Goal: Transaction & Acquisition: Book appointment/travel/reservation

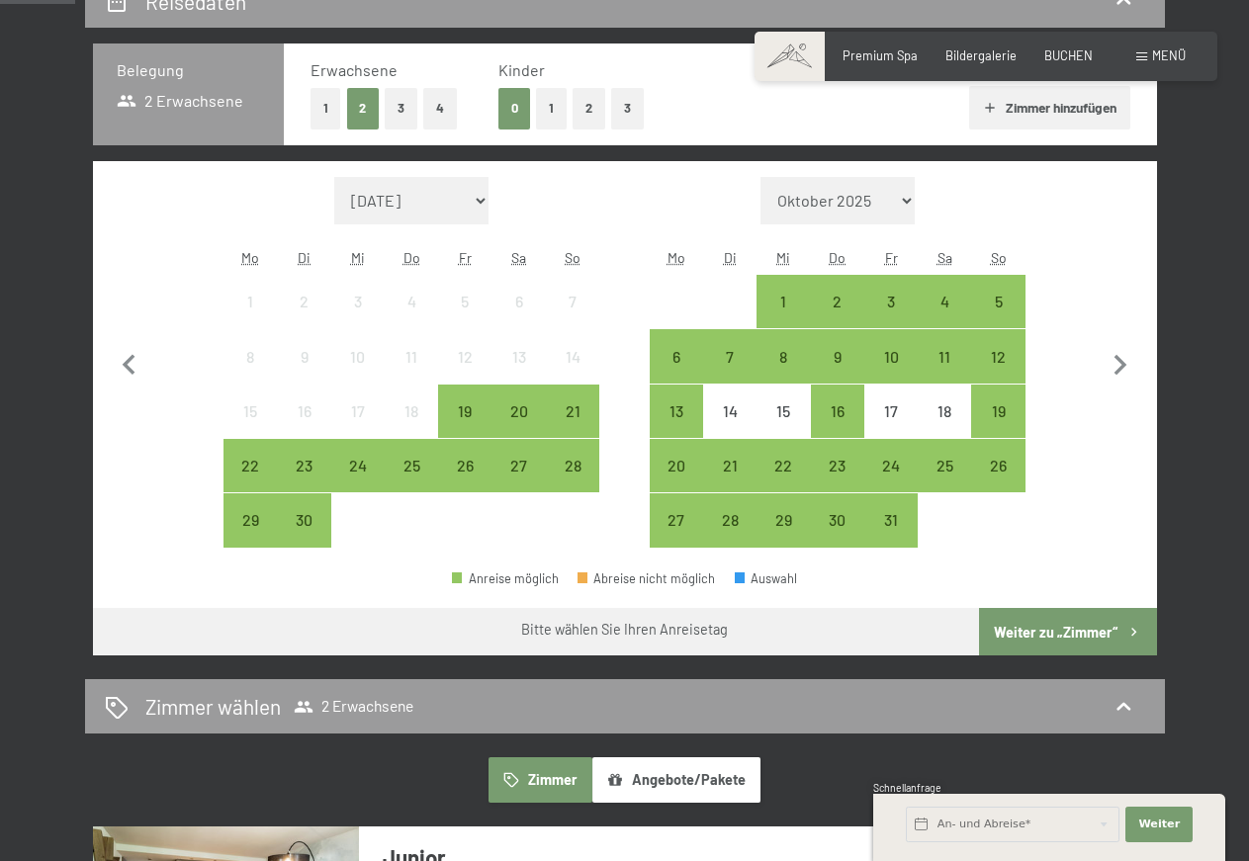
scroll to position [302, 0]
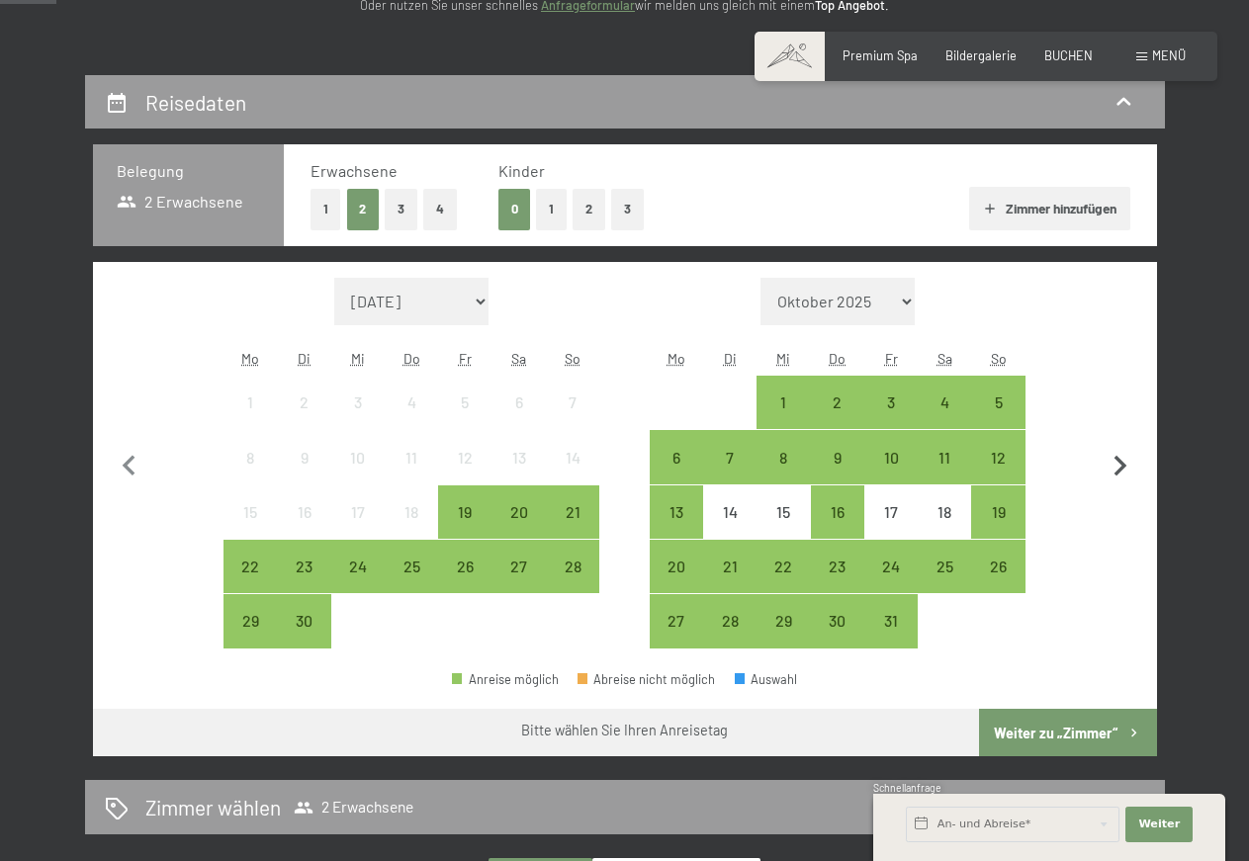
click at [1116, 465] on icon "button" at bounding box center [1120, 467] width 42 height 42
select select "2025-10-01"
select select "2025-11-01"
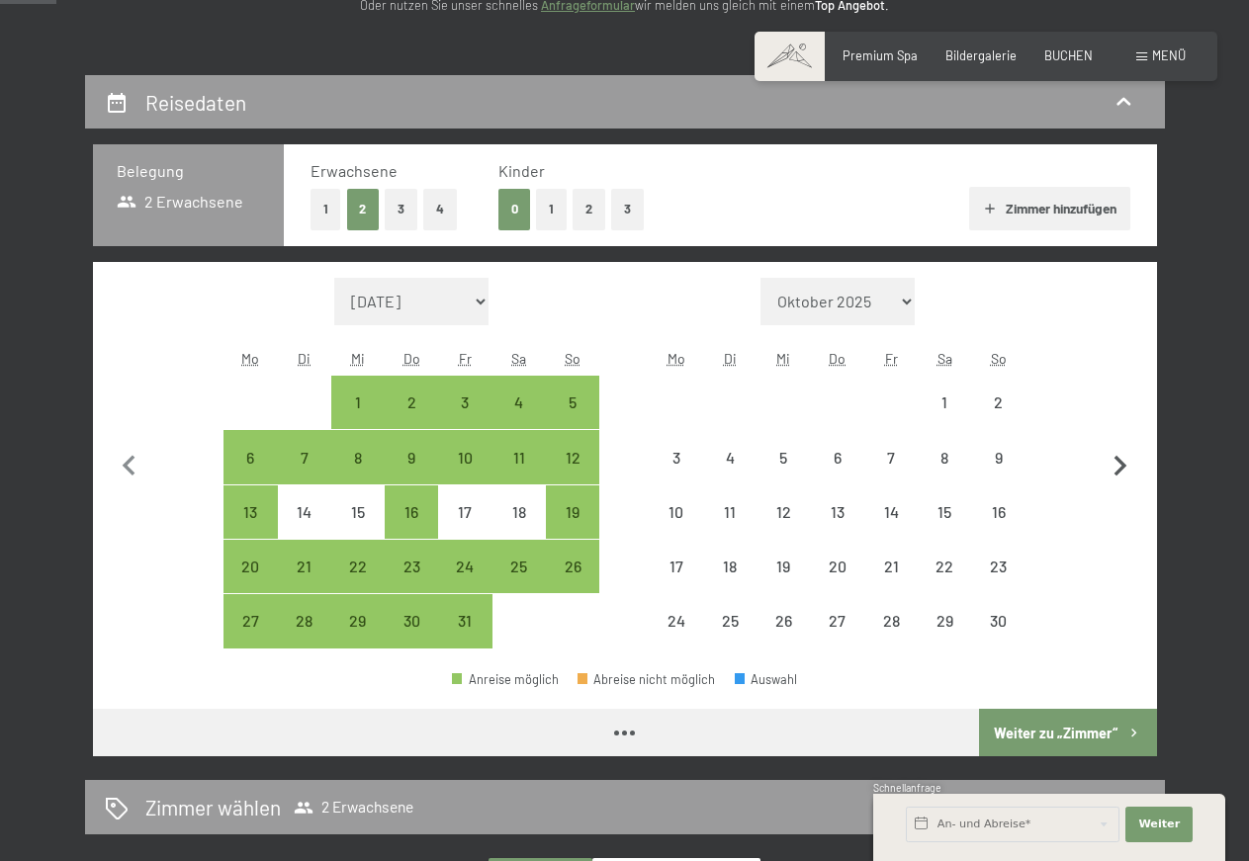
click at [1116, 465] on icon "button" at bounding box center [1120, 467] width 42 height 42
select select "2025-11-01"
select select "2025-12-01"
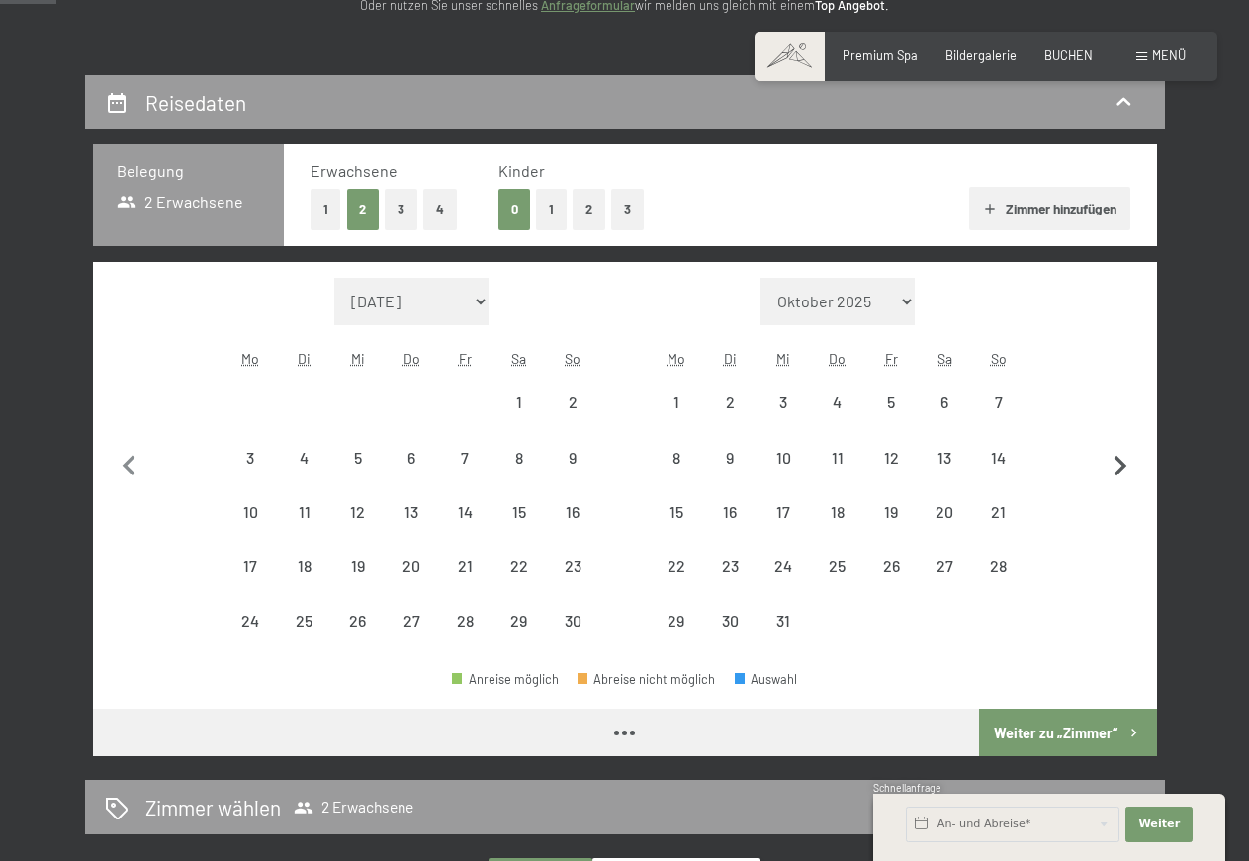
click at [1116, 465] on icon "button" at bounding box center [1120, 467] width 42 height 42
select select "2025-12-01"
select select "2026-01-01"
select select "2025-12-01"
select select "2026-01-01"
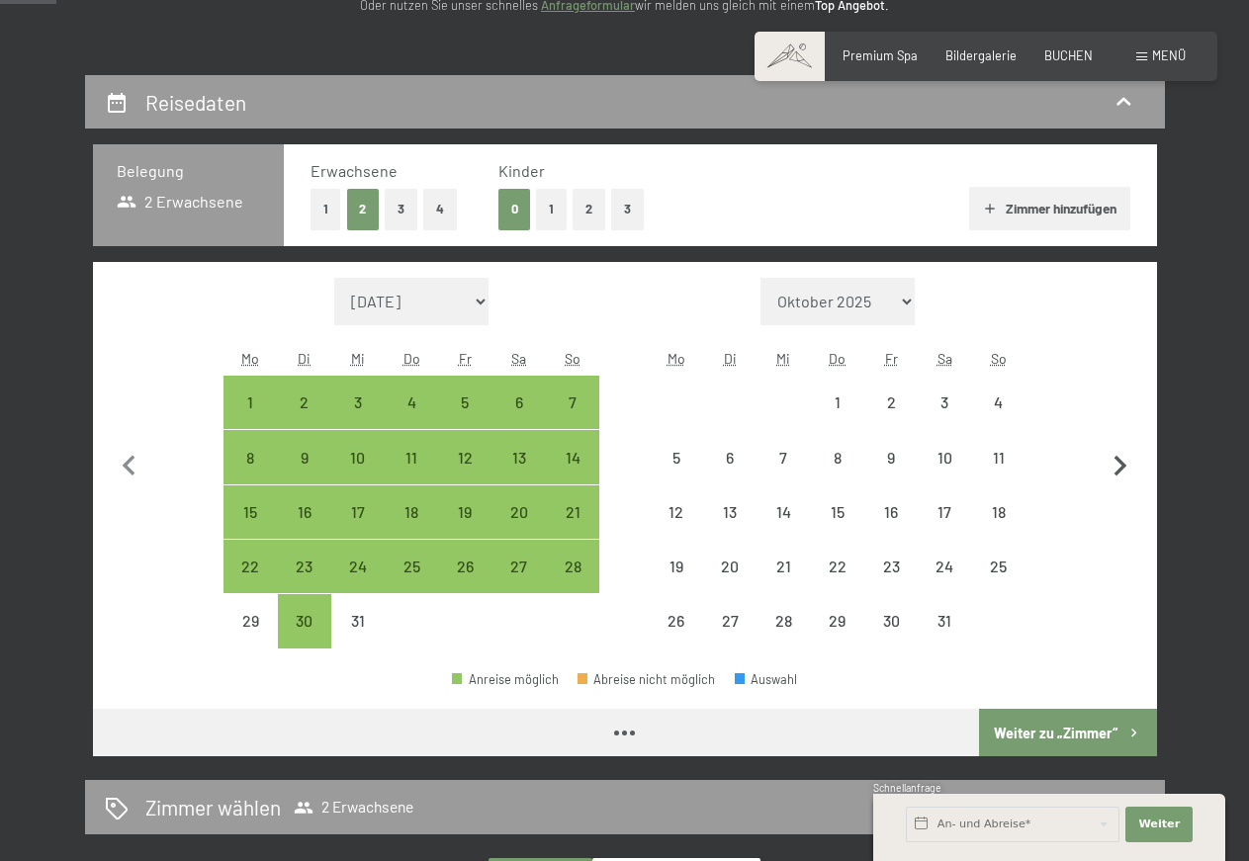
click at [1116, 465] on icon "button" at bounding box center [1120, 467] width 42 height 42
select select "2026-01-01"
select select "2026-02-01"
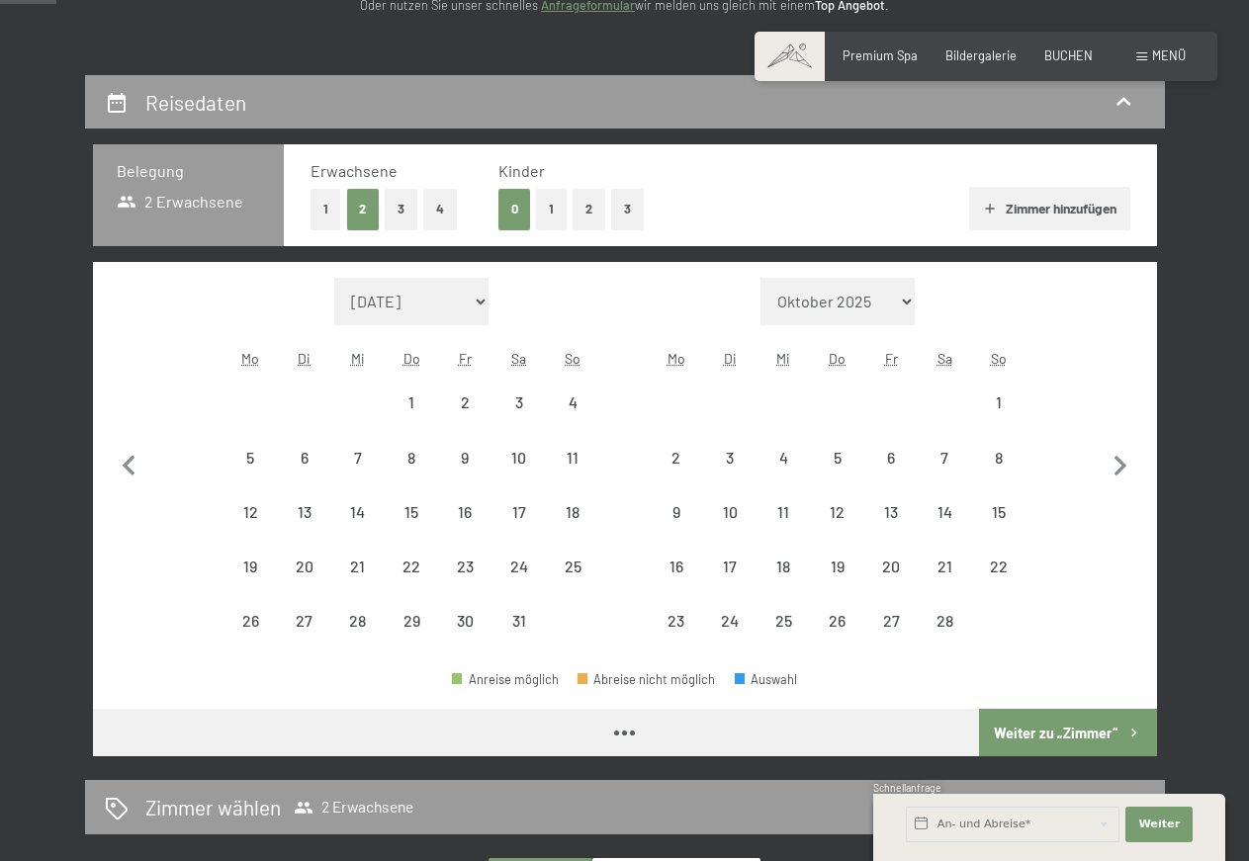
select select "2026-01-01"
select select "2026-02-01"
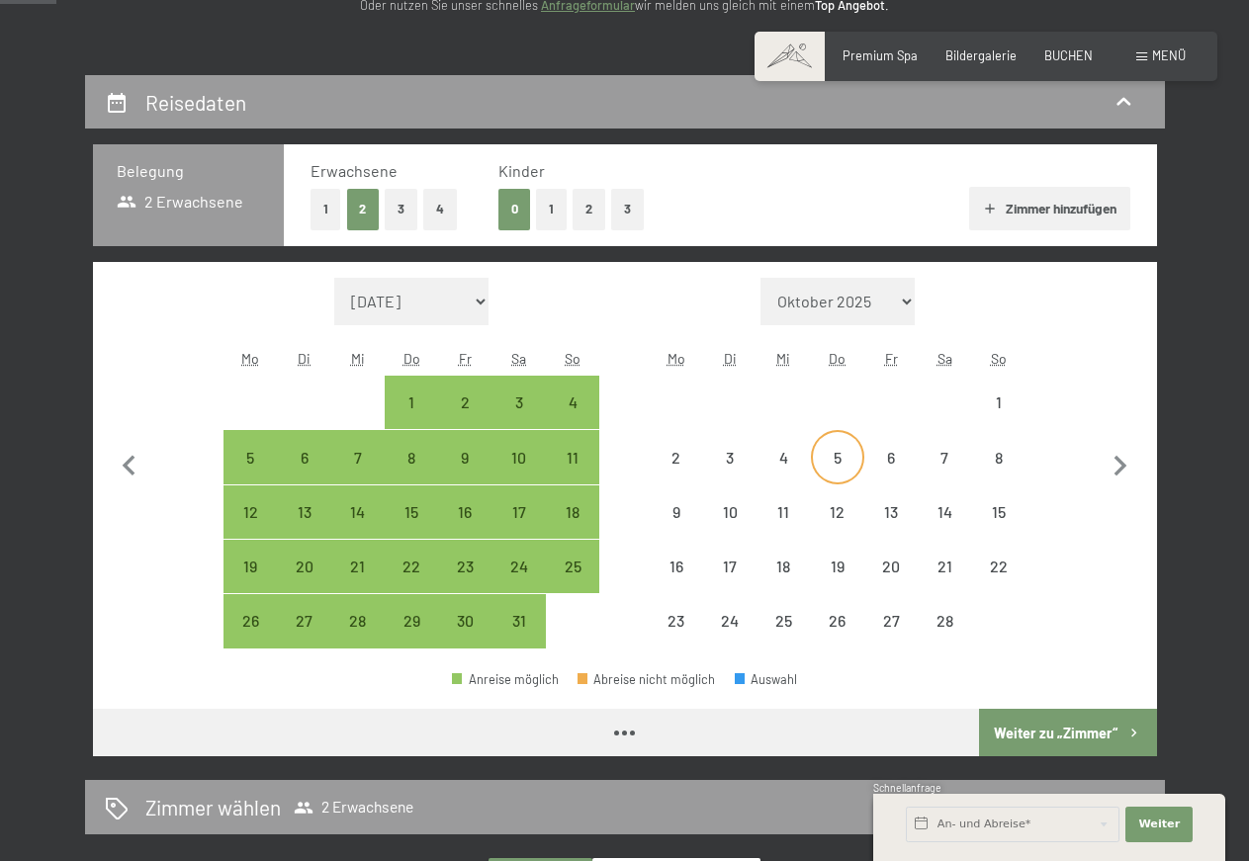
select select "2026-01-01"
select select "2026-02-01"
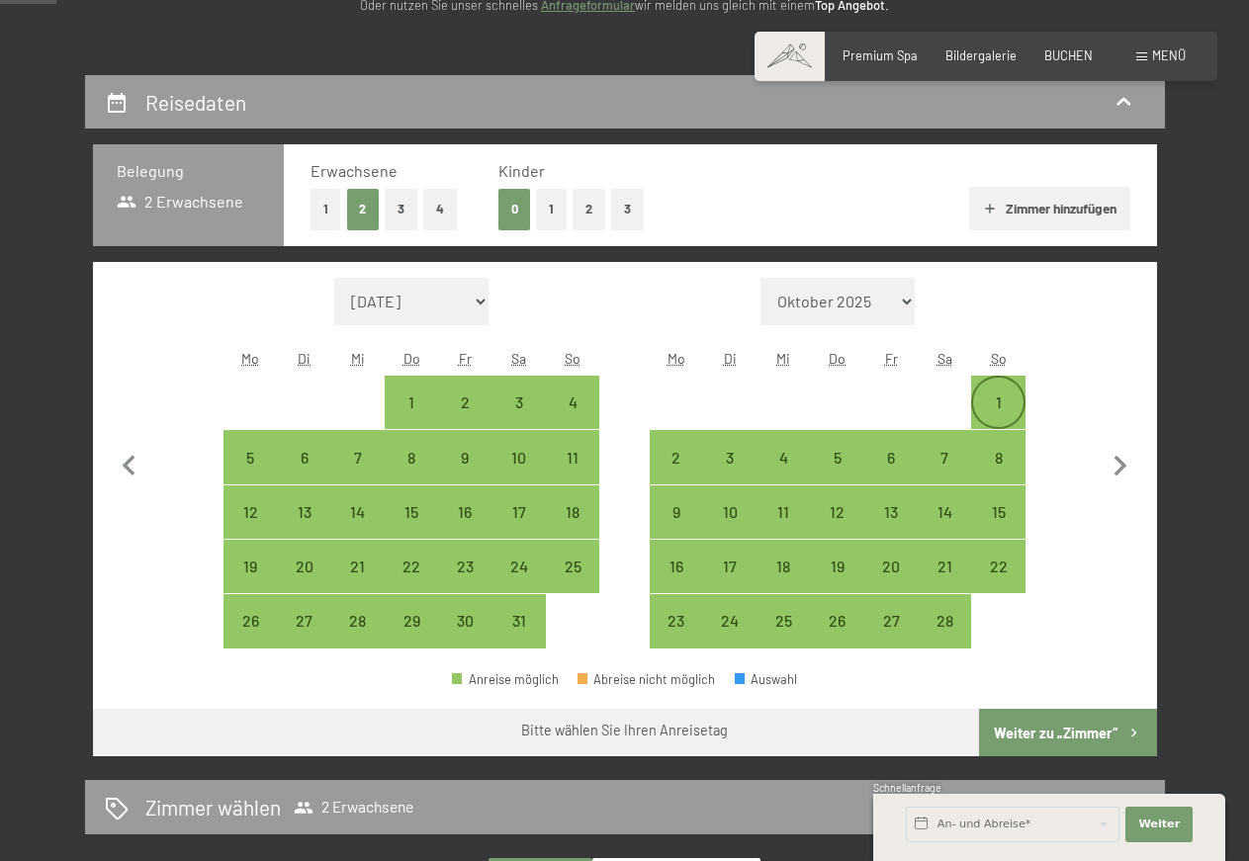
click at [997, 400] on div "1" at bounding box center [997, 418] width 49 height 49
select select "2026-01-01"
select select "2026-02-01"
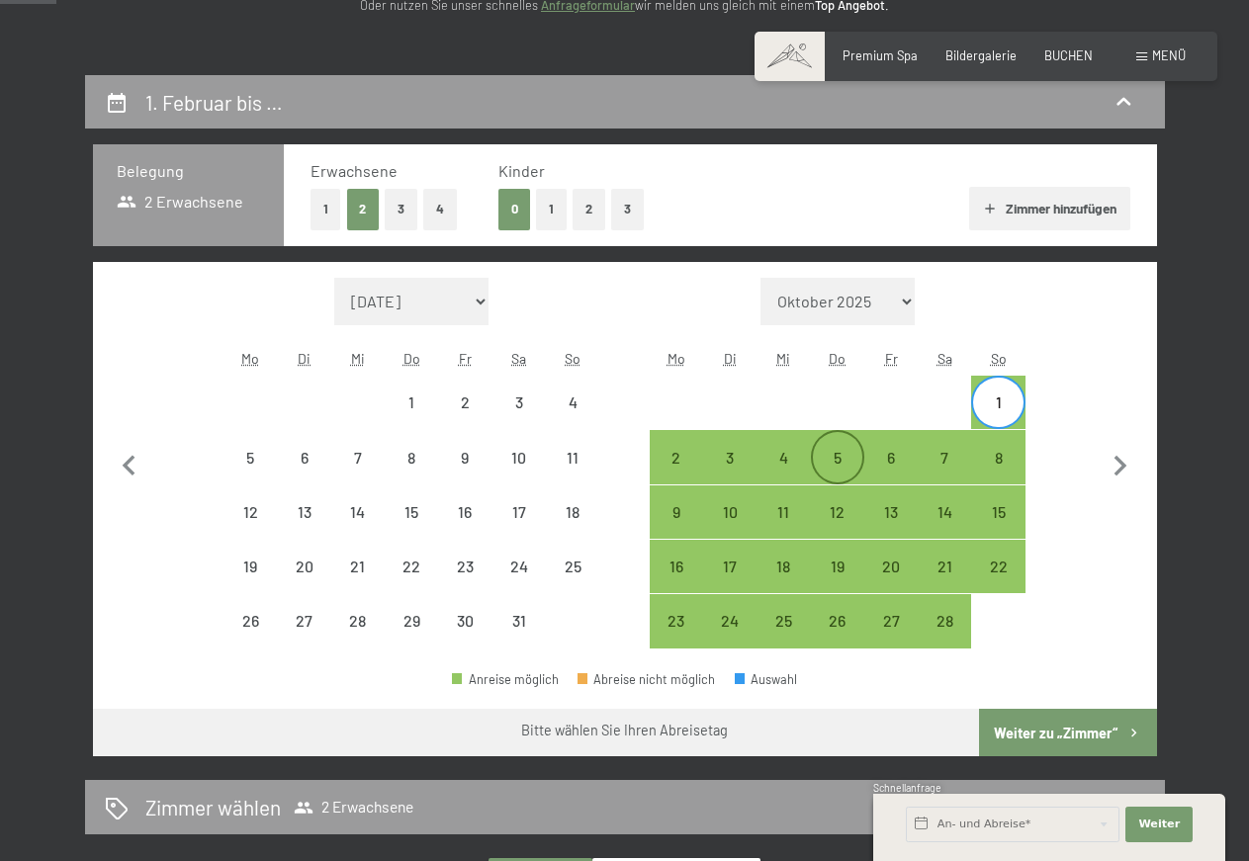
click at [832, 454] on div "5" at bounding box center [837, 474] width 49 height 49
select select "2026-01-01"
select select "2026-02-01"
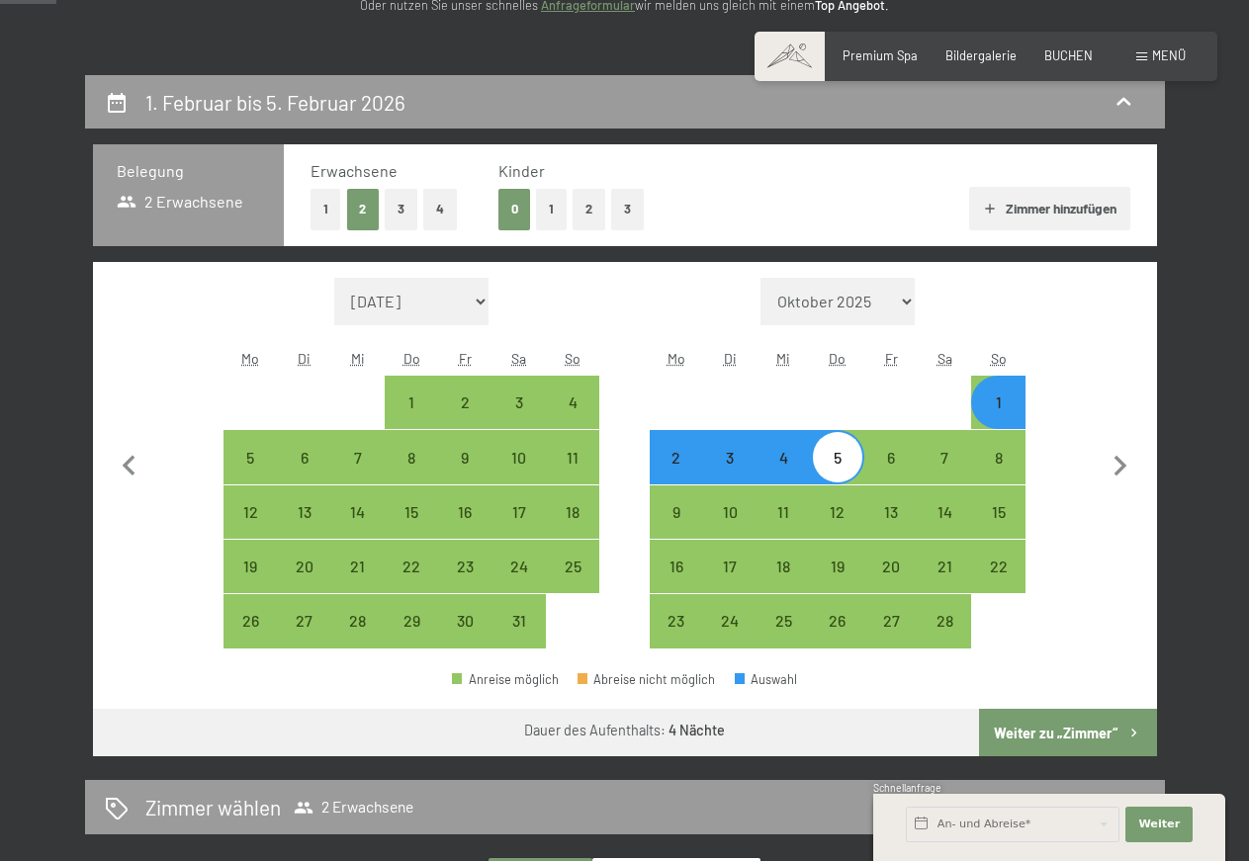
click at [1038, 729] on button "Weiter zu „Zimmer“" at bounding box center [1067, 732] width 177 height 47
select select "2026-01-01"
select select "2026-02-01"
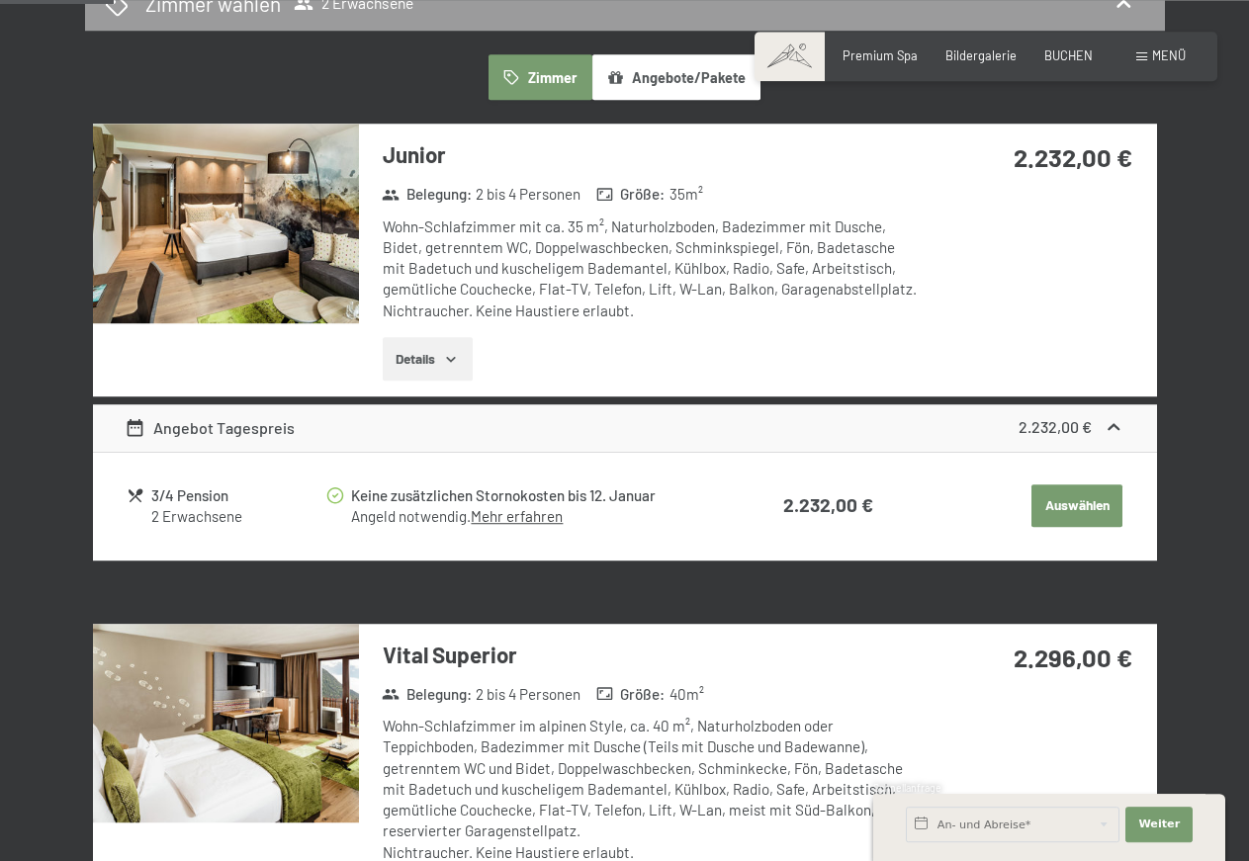
scroll to position [579, 0]
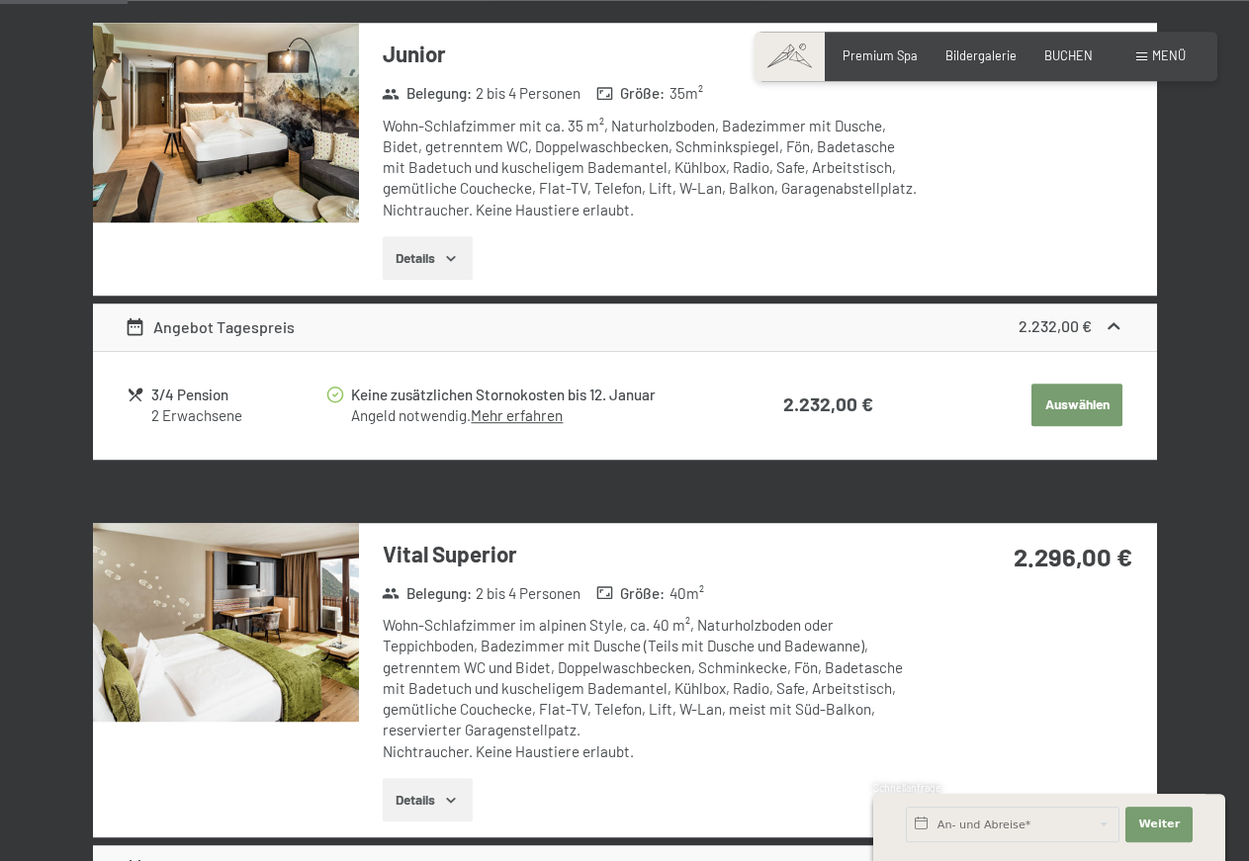
click at [517, 416] on link "Mehr erfahren" at bounding box center [517, 415] width 92 height 18
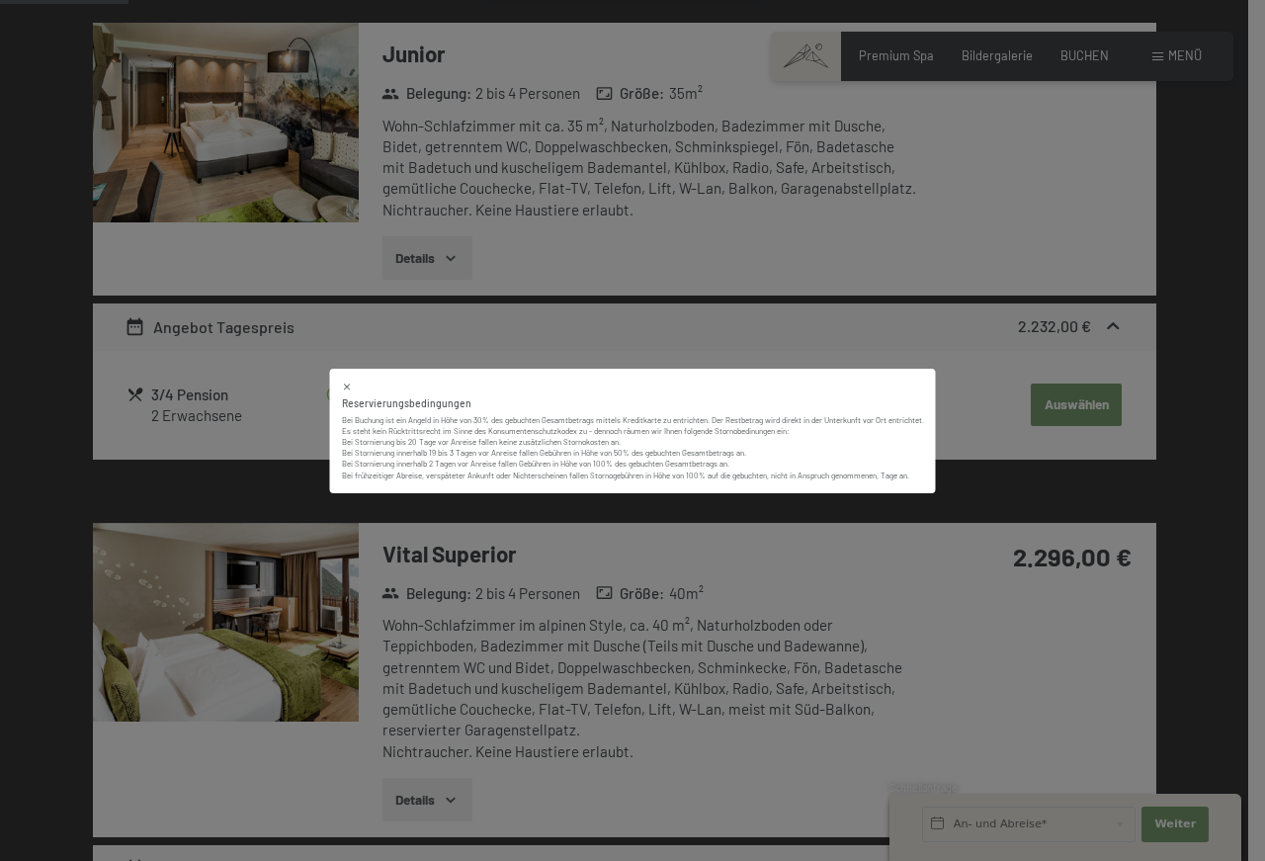
click at [346, 388] on icon at bounding box center [347, 387] width 7 height 7
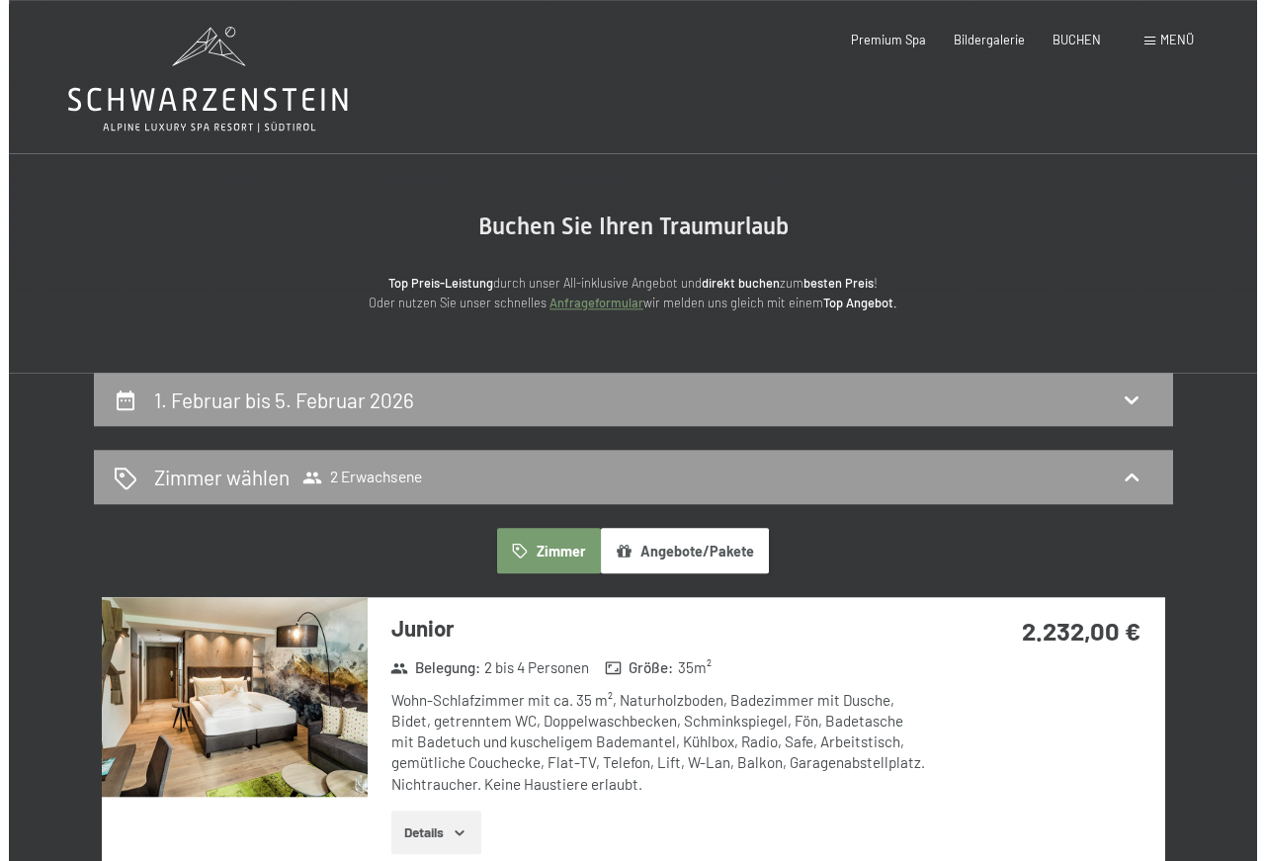
scroll to position [0, 0]
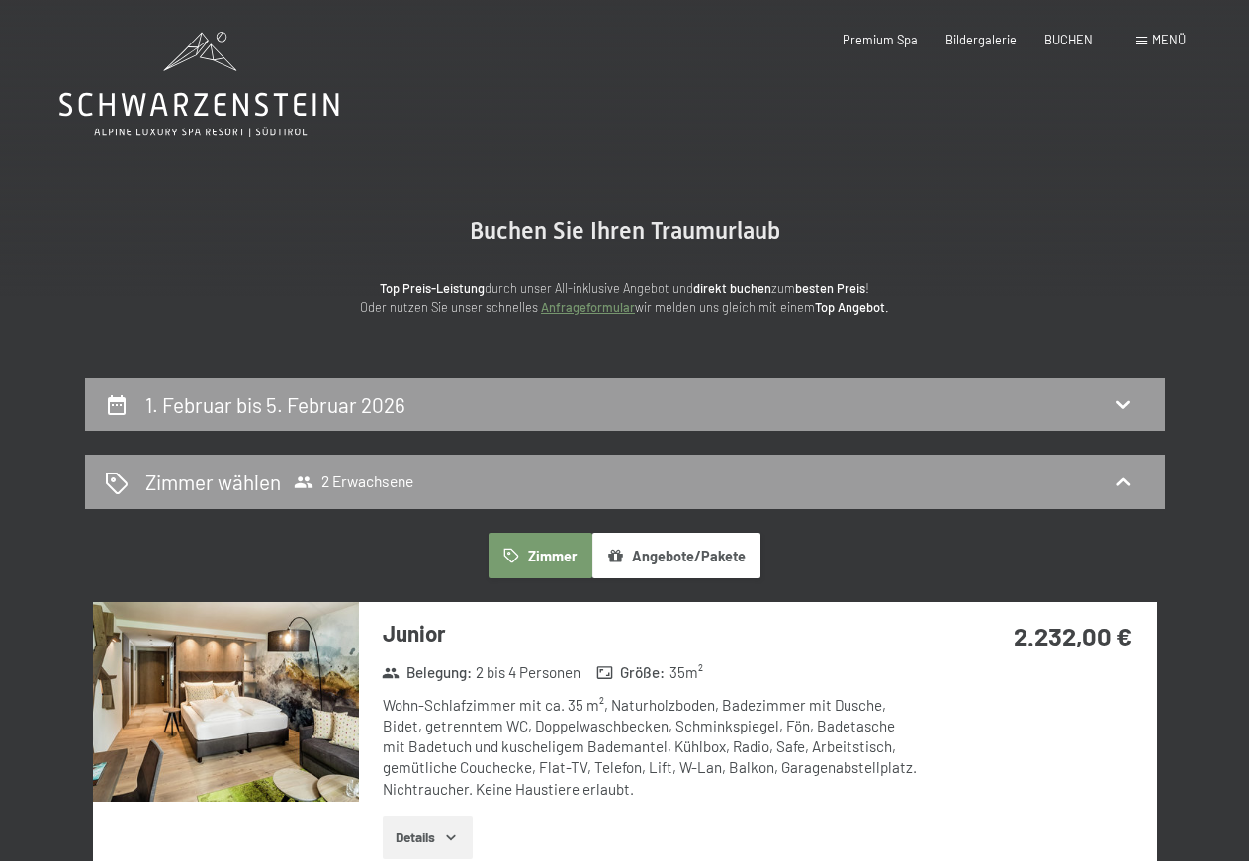
click at [1167, 40] on span "Menü" at bounding box center [1169, 40] width 34 height 16
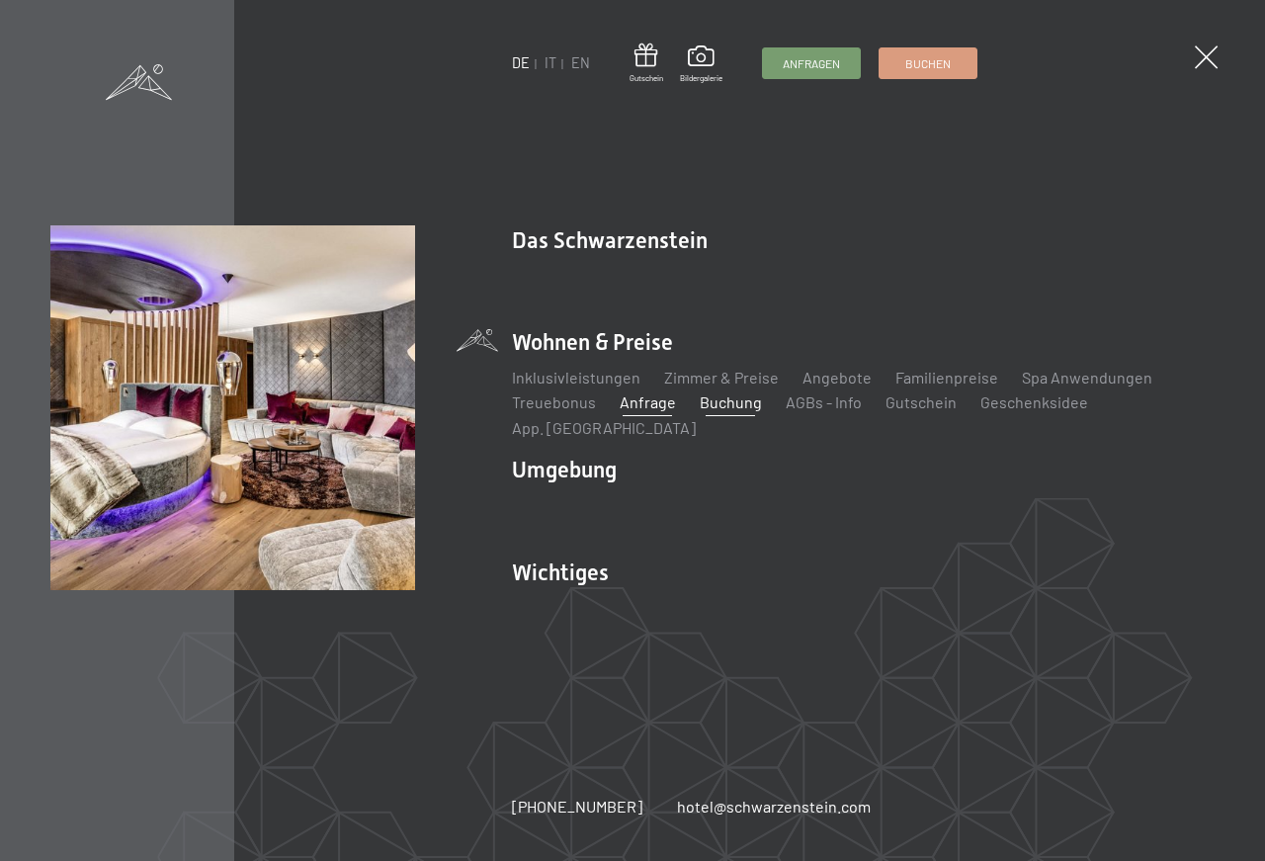
click at [645, 411] on link "Anfrage" at bounding box center [648, 401] width 56 height 19
click at [724, 411] on link "Buchung" at bounding box center [731, 401] width 62 height 19
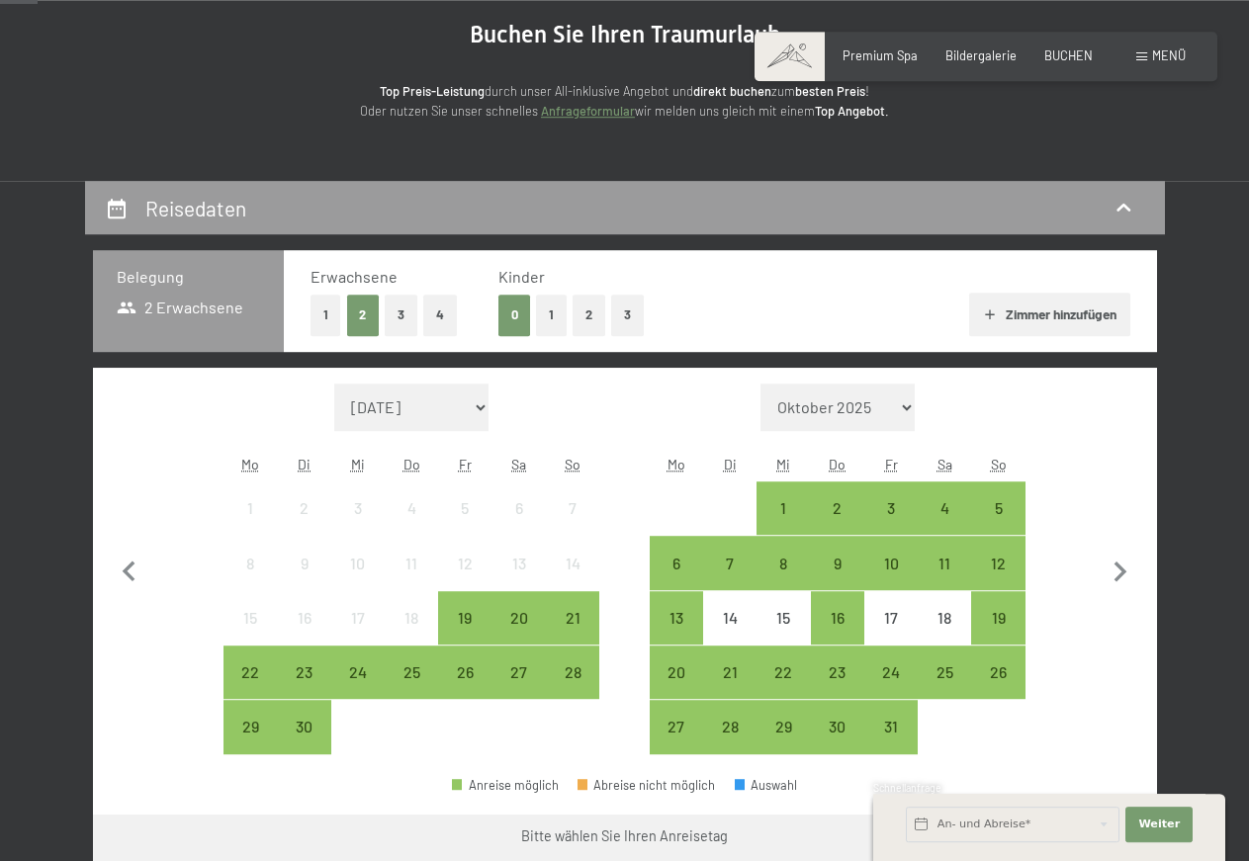
scroll to position [202, 0]
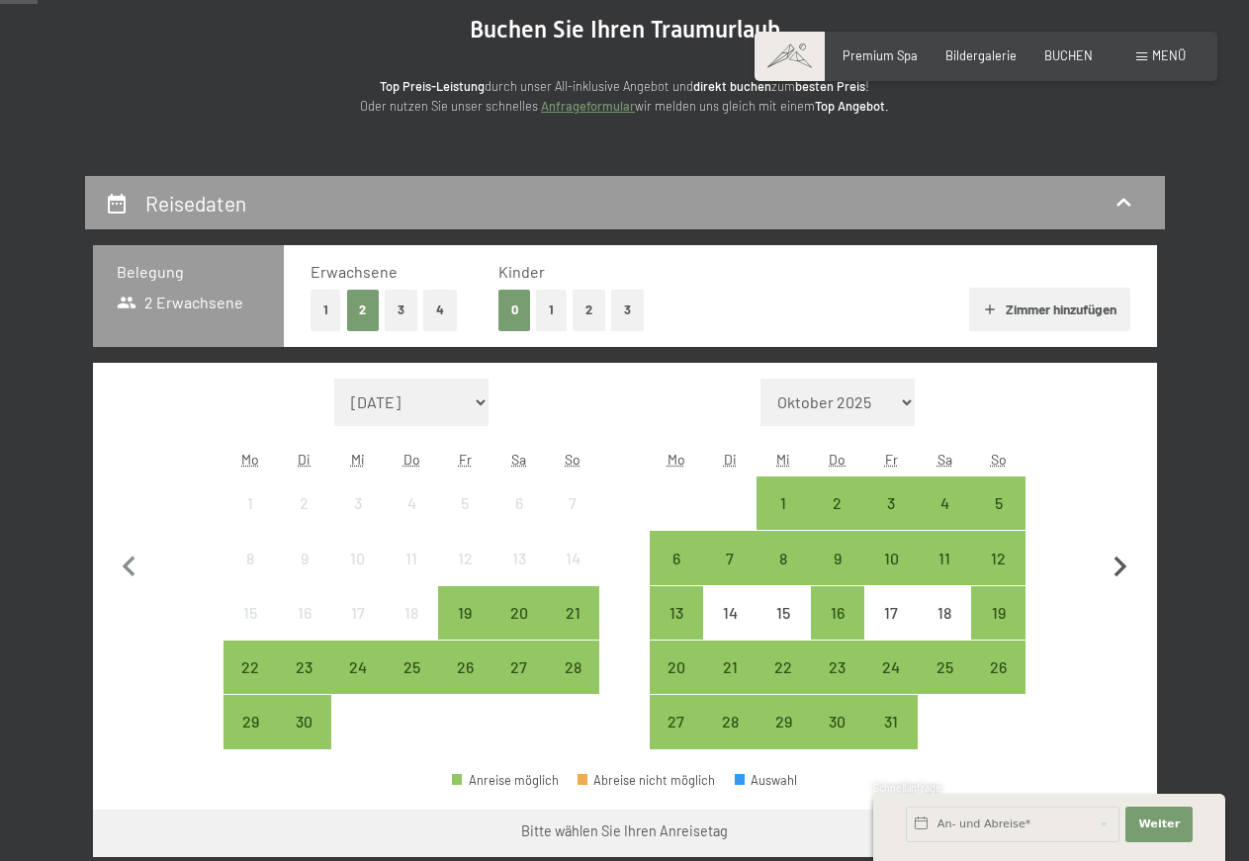
click at [1119, 566] on icon "button" at bounding box center [1120, 568] width 42 height 42
select select "2025-10-01"
select select "2025-11-01"
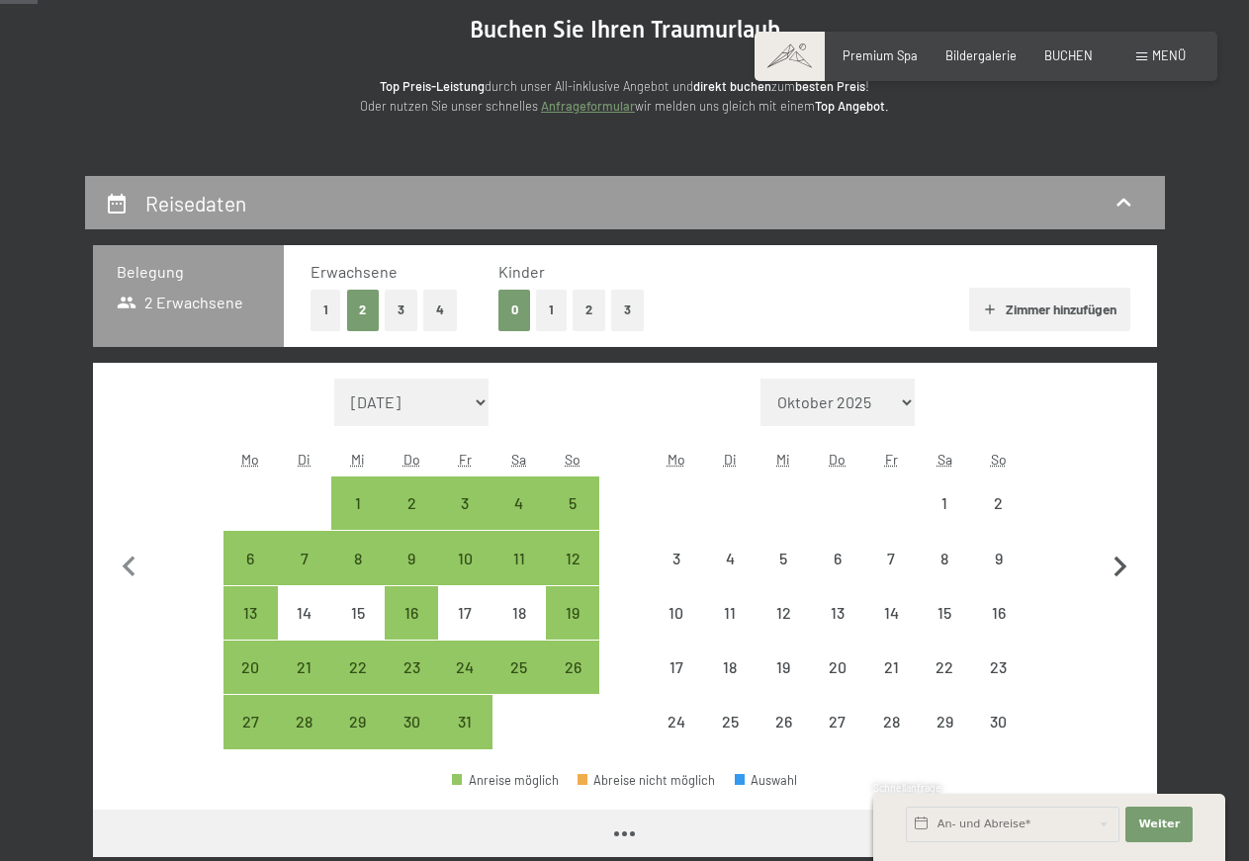
click at [1119, 566] on icon "button" at bounding box center [1120, 568] width 42 height 42
select select "2025-11-01"
select select "2025-12-01"
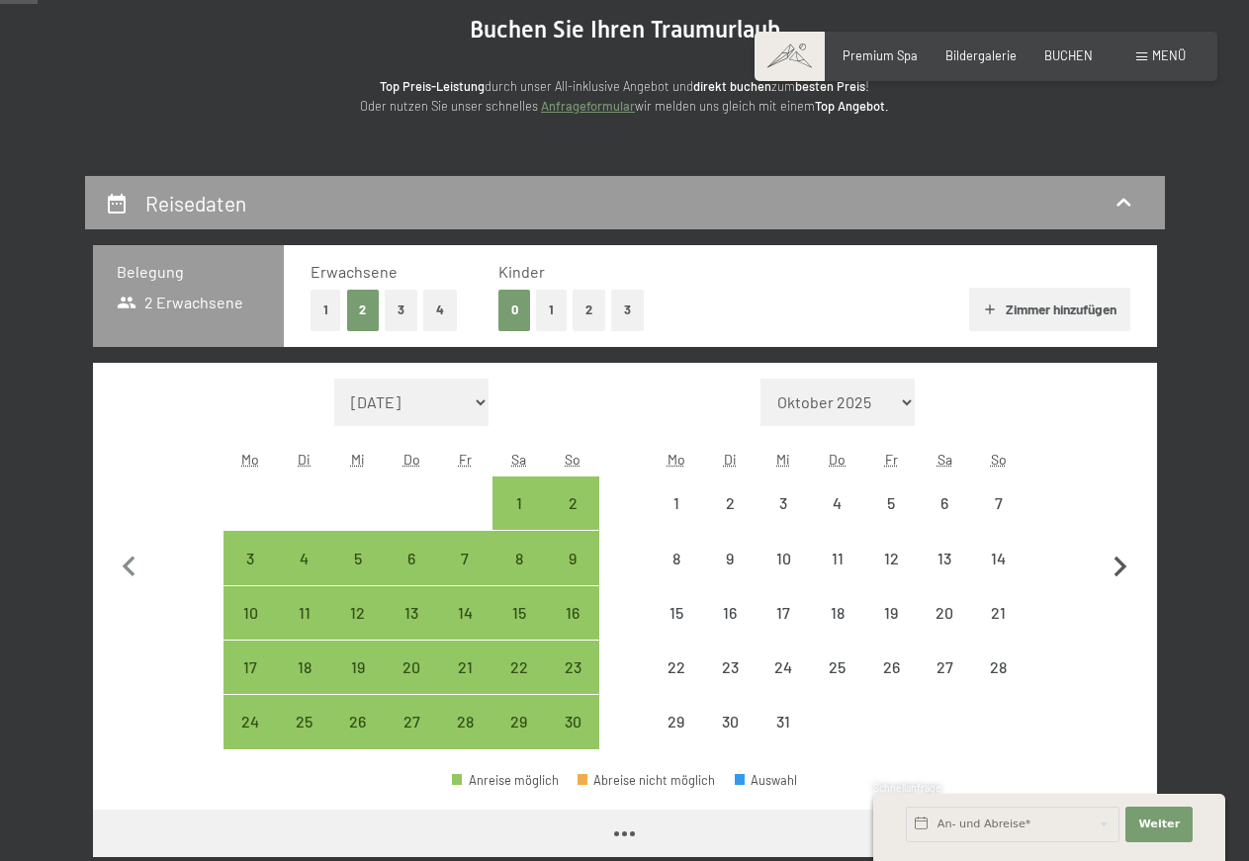
click at [1119, 566] on icon "button" at bounding box center [1120, 568] width 42 height 42
select select "2025-12-01"
select select "2026-01-01"
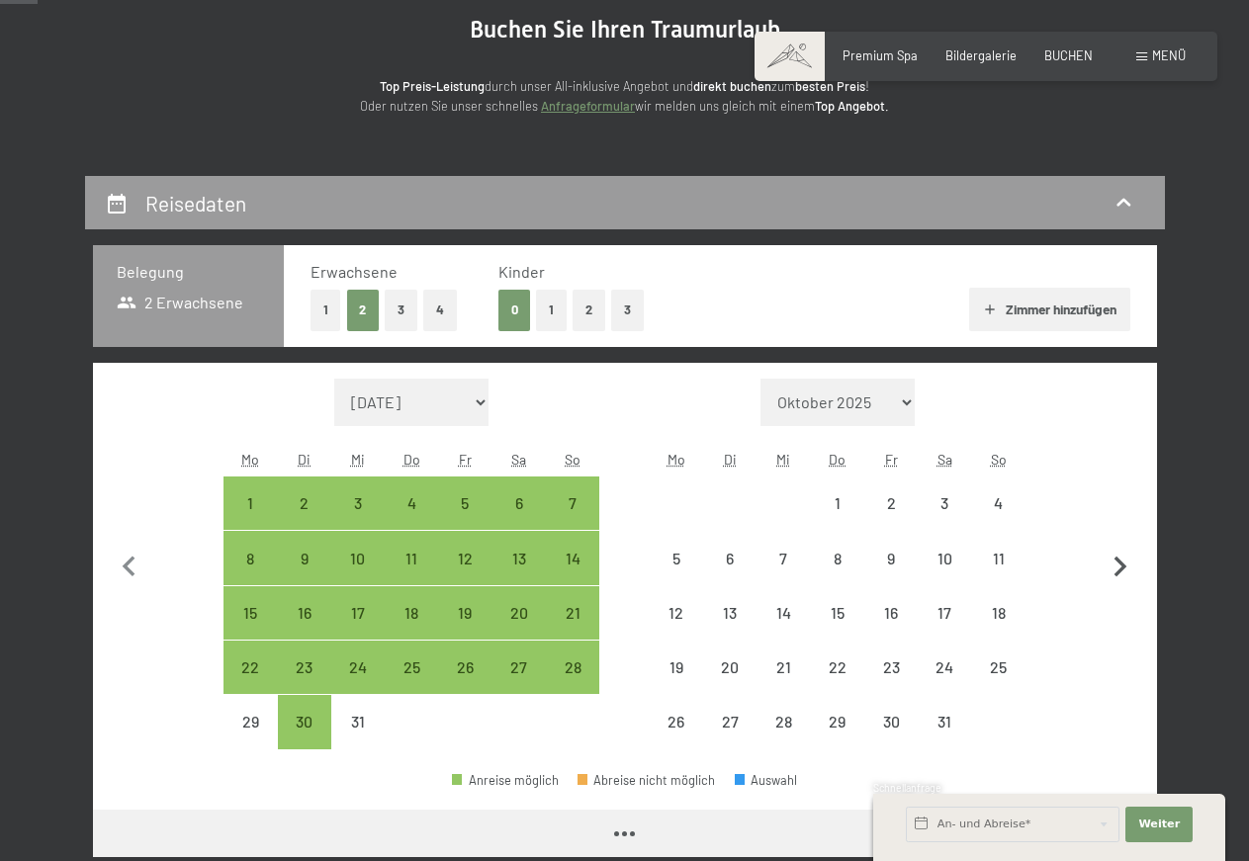
select select "2025-12-01"
select select "2026-01-01"
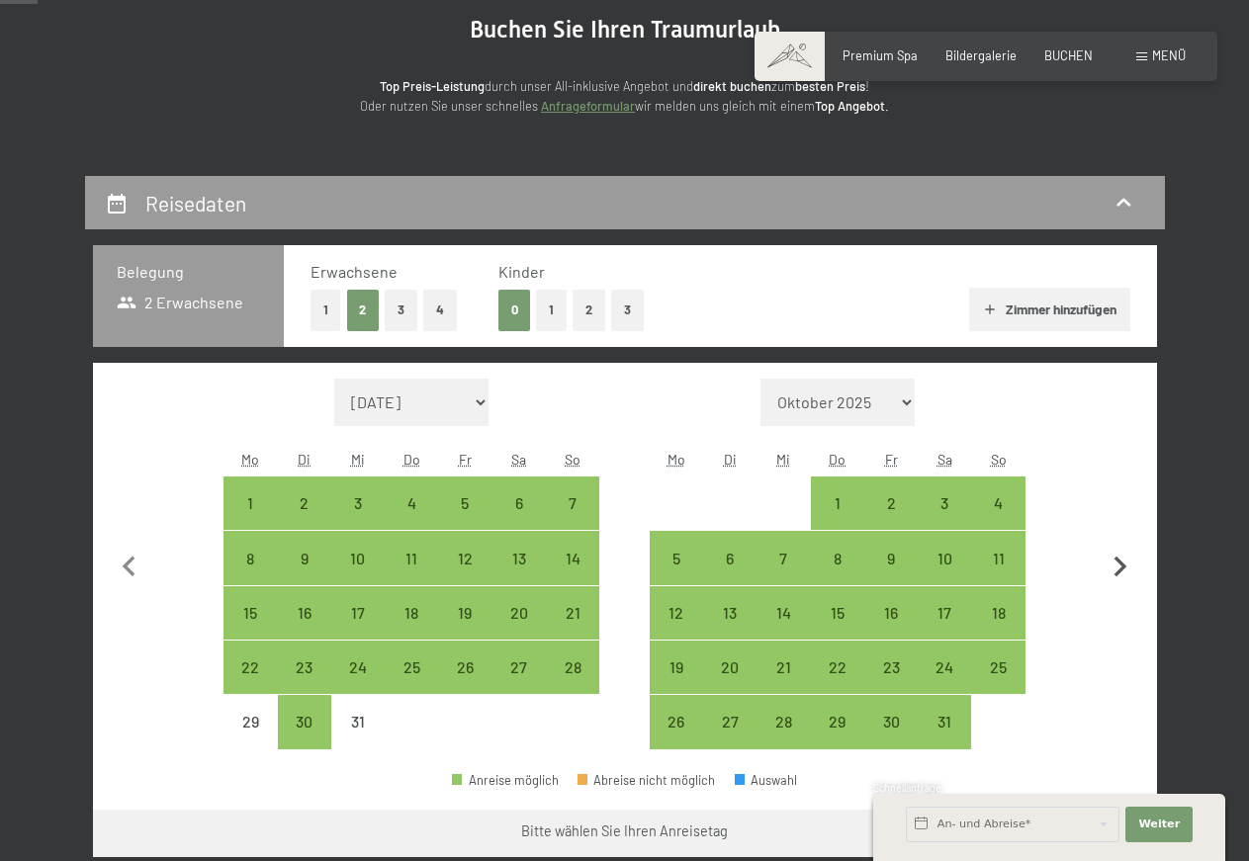
click at [1119, 566] on icon "button" at bounding box center [1120, 568] width 42 height 42
select select "2026-01-01"
select select "2026-02-01"
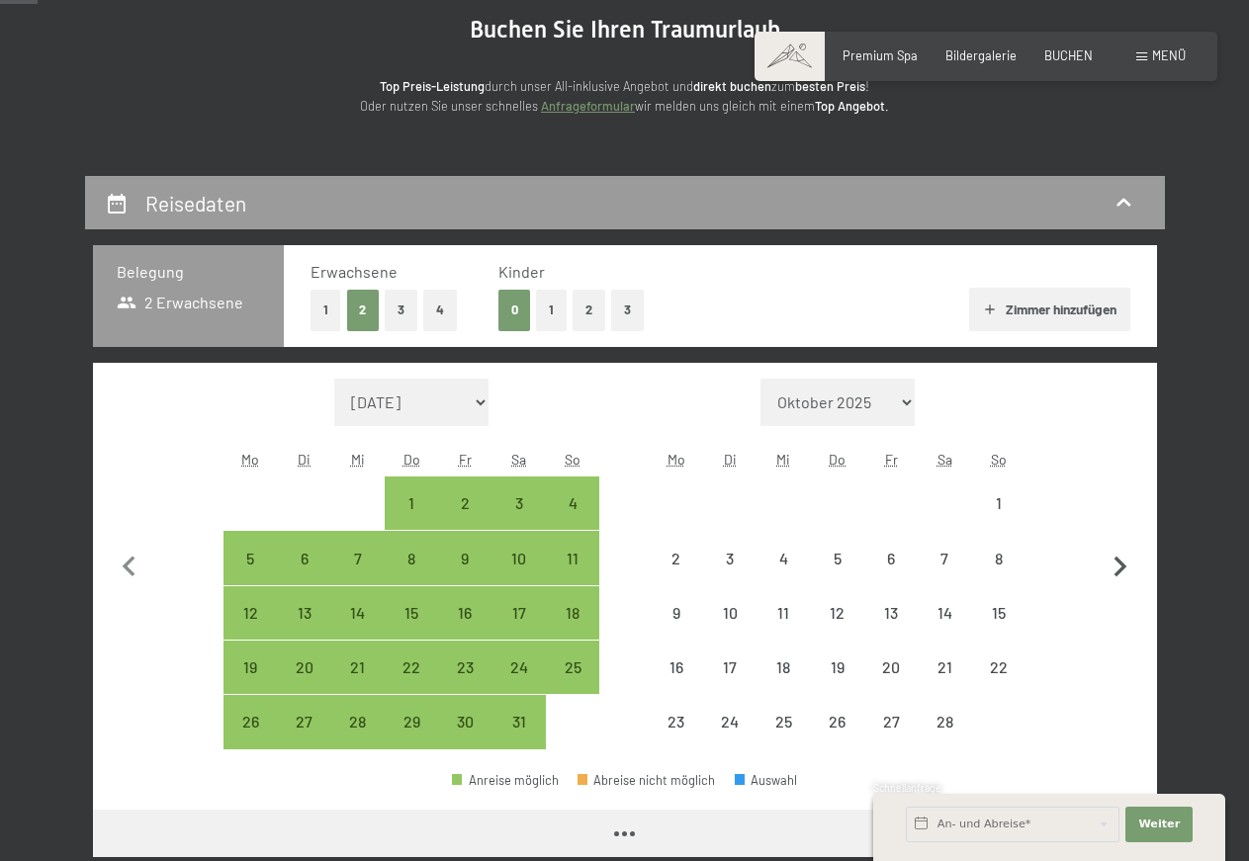
select select "2026-01-01"
select select "2026-02-01"
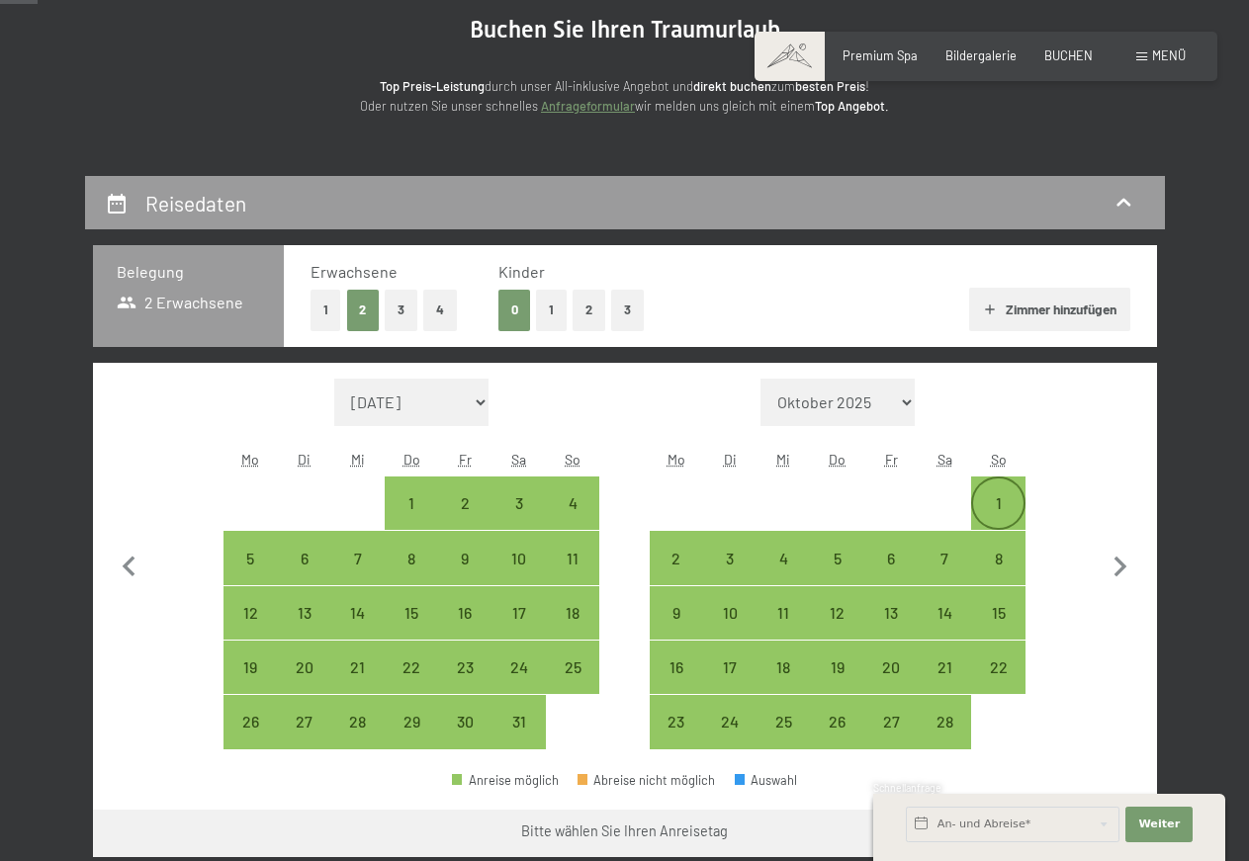
click at [994, 505] on div "1" at bounding box center [997, 519] width 49 height 49
select select "2026-01-01"
select select "2026-02-01"
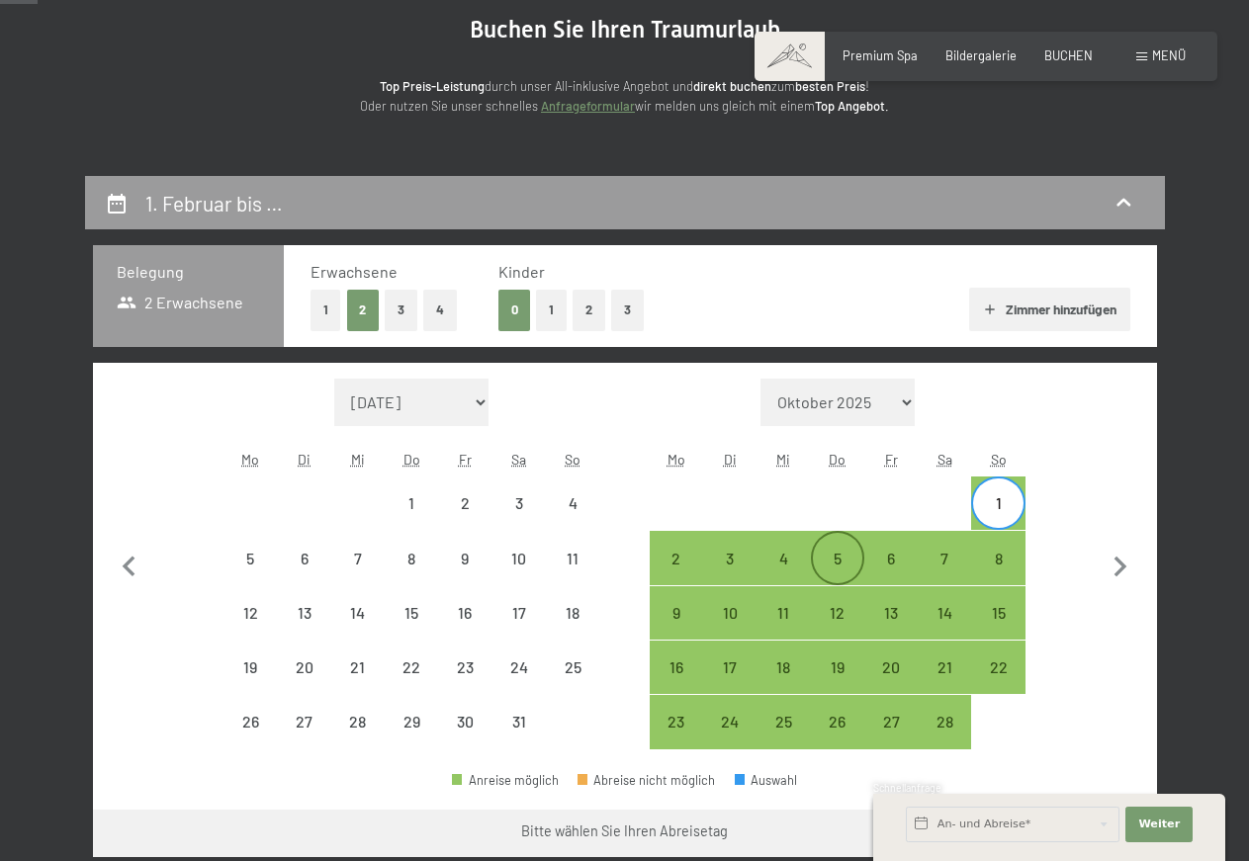
click at [846, 564] on div "5" at bounding box center [837, 575] width 49 height 49
select select "2026-01-01"
select select "2026-02-01"
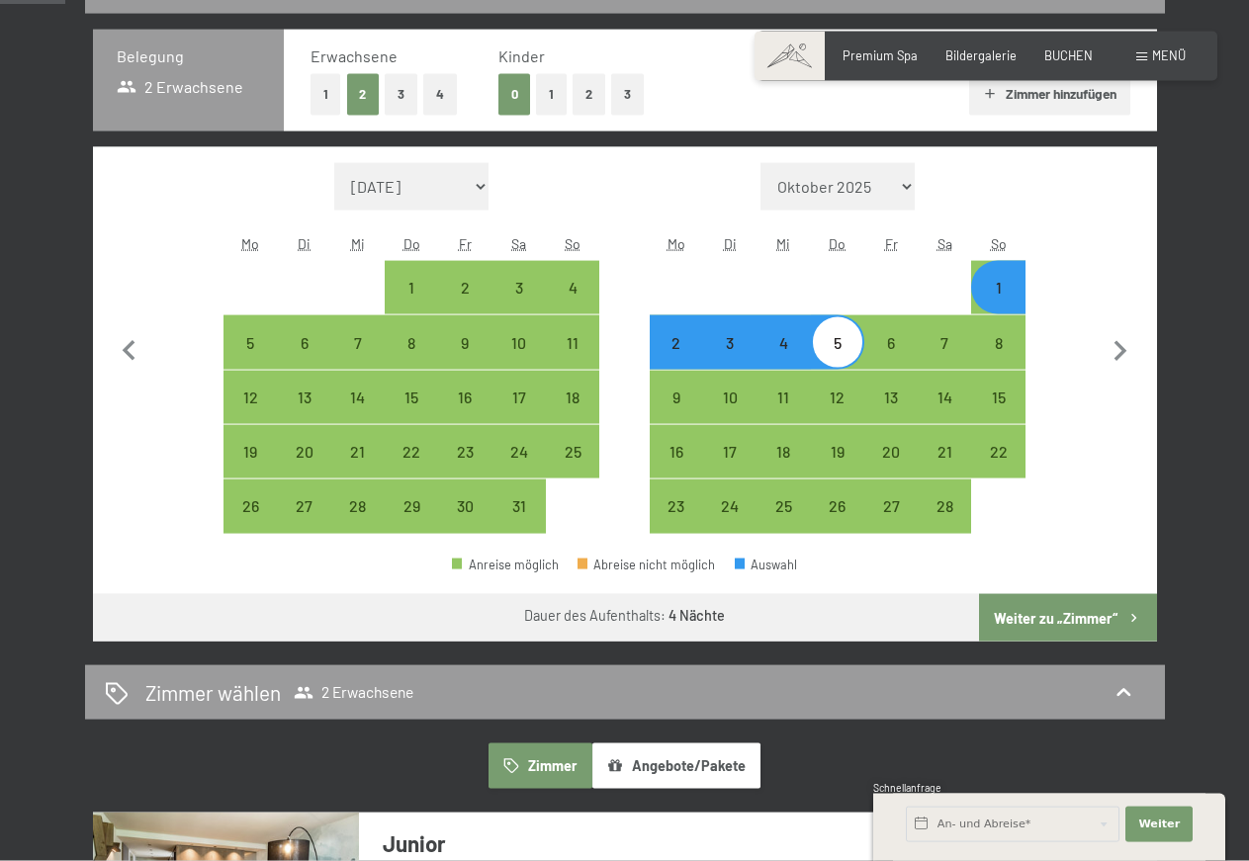
scroll to position [504, 0]
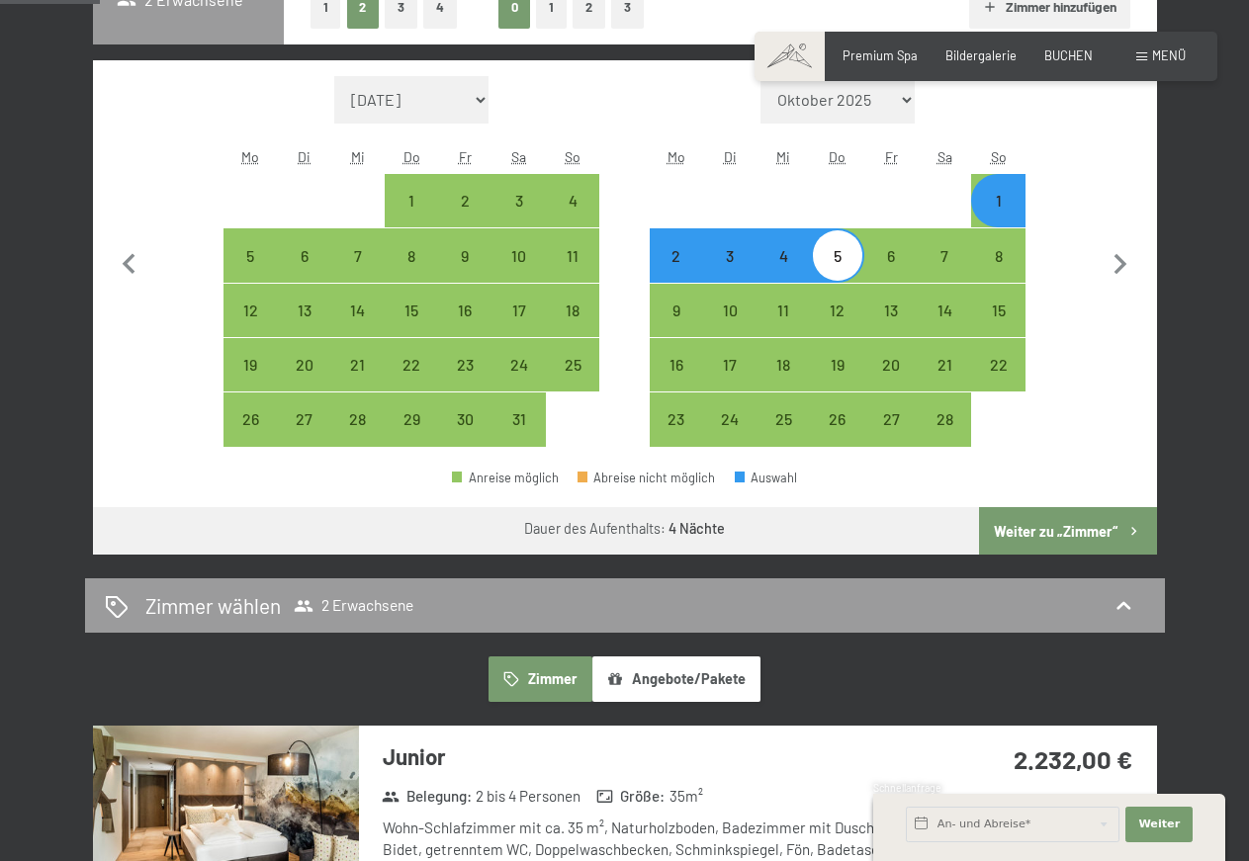
click at [1079, 536] on button "Weiter zu „Zimmer“" at bounding box center [1067, 530] width 177 height 47
select select "2026-01-01"
select select "2026-02-01"
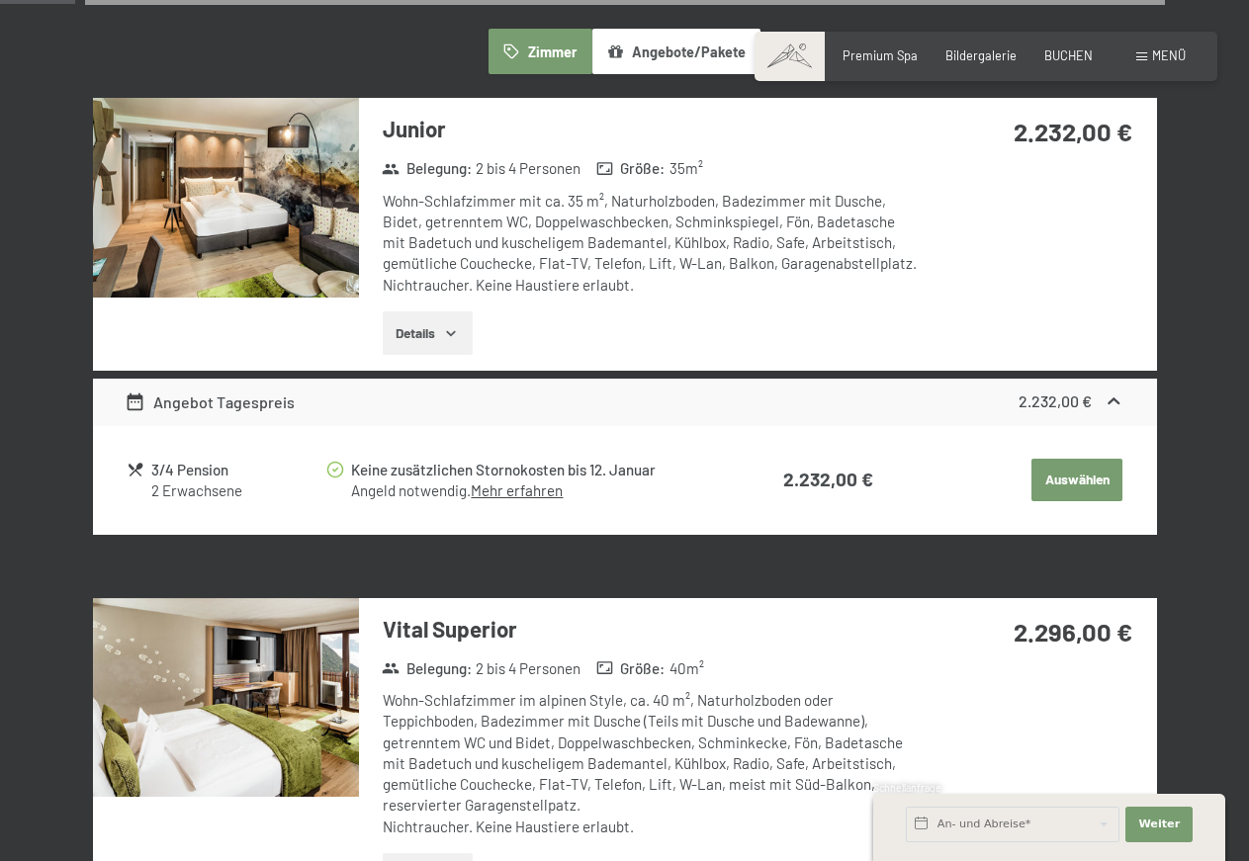
scroll to position [378, 0]
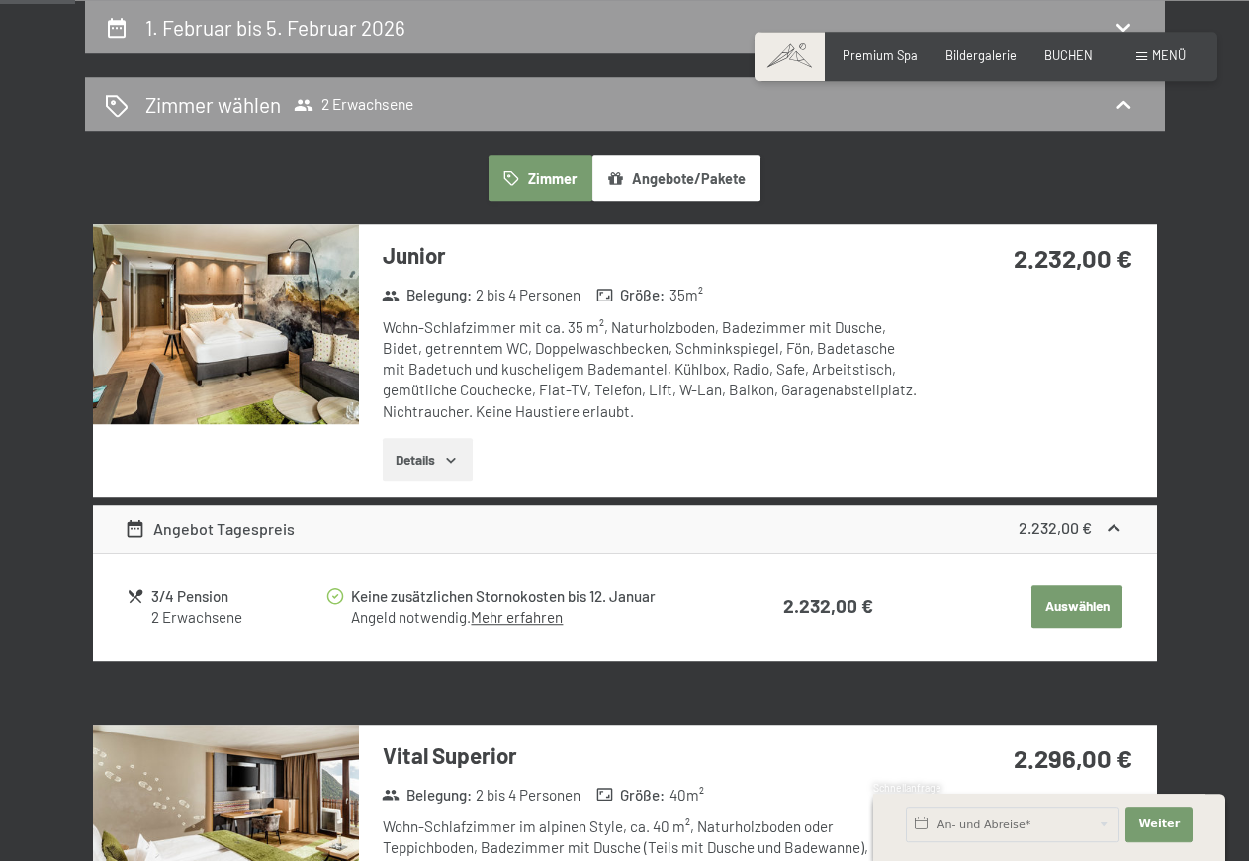
click at [687, 177] on button "Angebote/Pakete" at bounding box center [676, 177] width 168 height 45
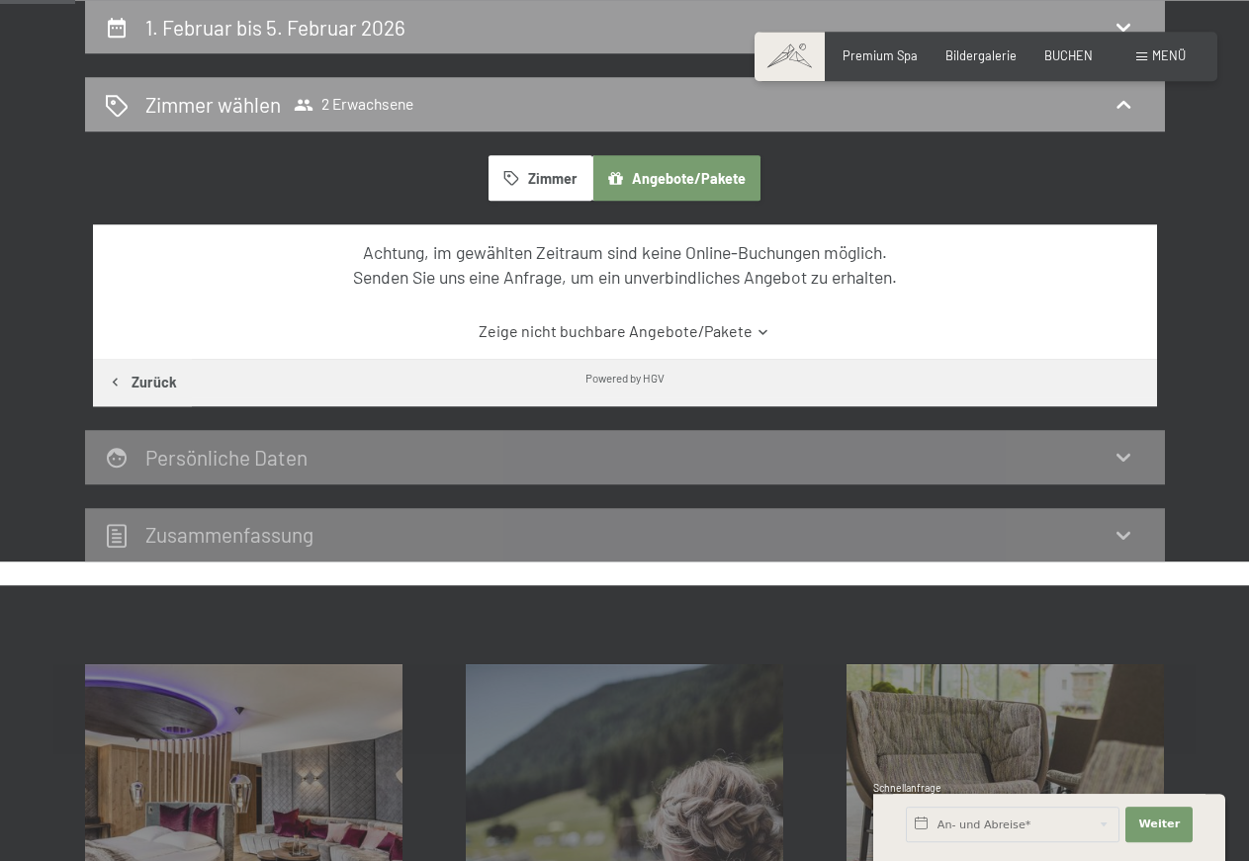
click at [686, 177] on button "Angebote/Pakete" at bounding box center [676, 177] width 168 height 45
click at [547, 185] on button "Zimmer" at bounding box center [539, 177] width 103 height 45
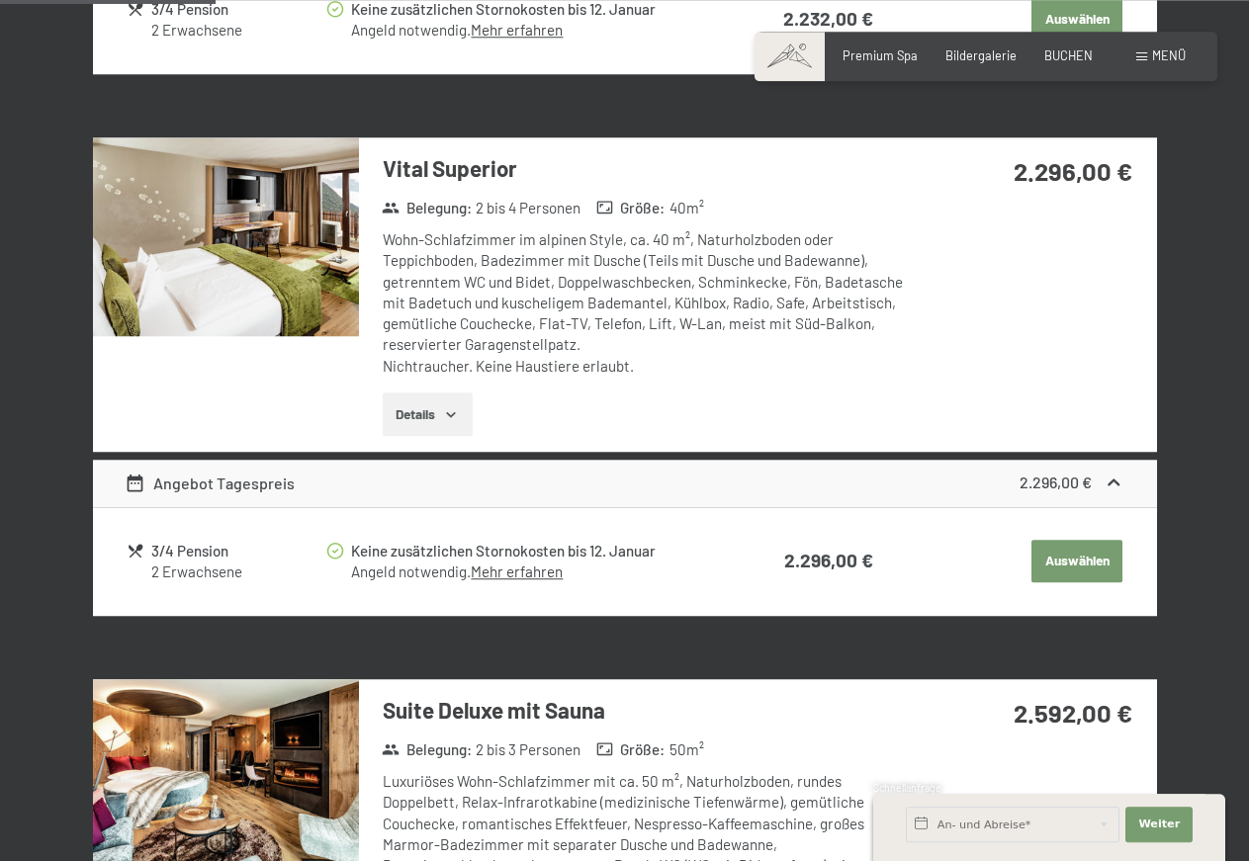
scroll to position [983, 0]
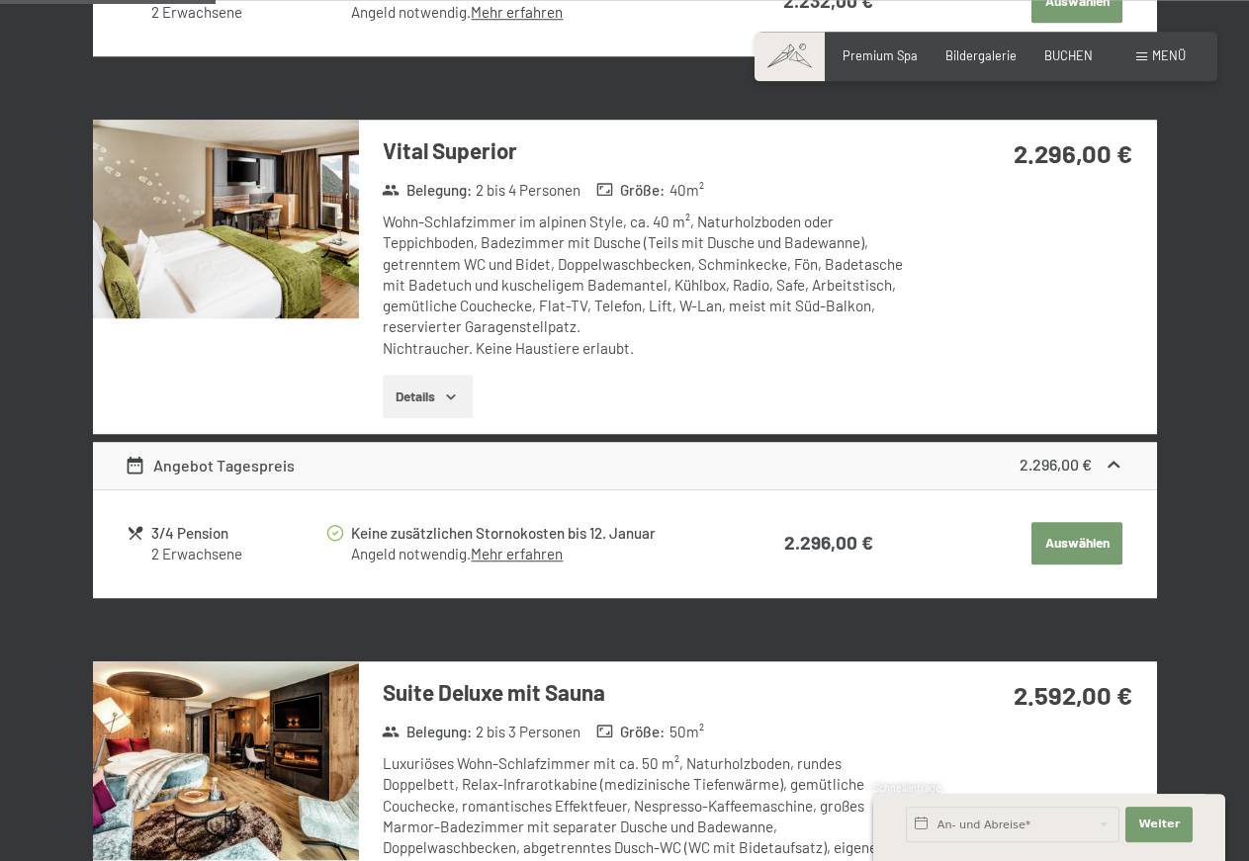
click at [1077, 545] on button "Auswählen" at bounding box center [1076, 543] width 91 height 43
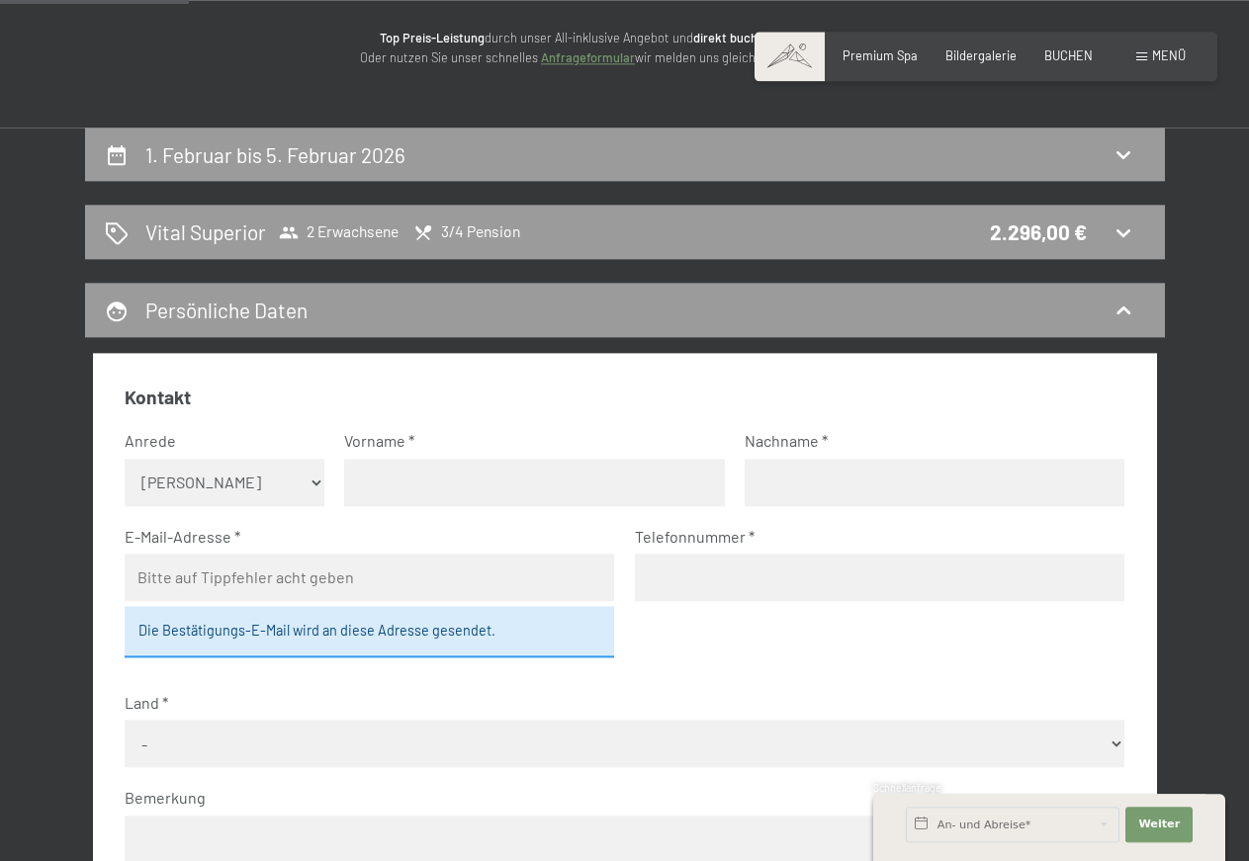
scroll to position [208, 0]
